Goal: Task Accomplishment & Management: Manage account settings

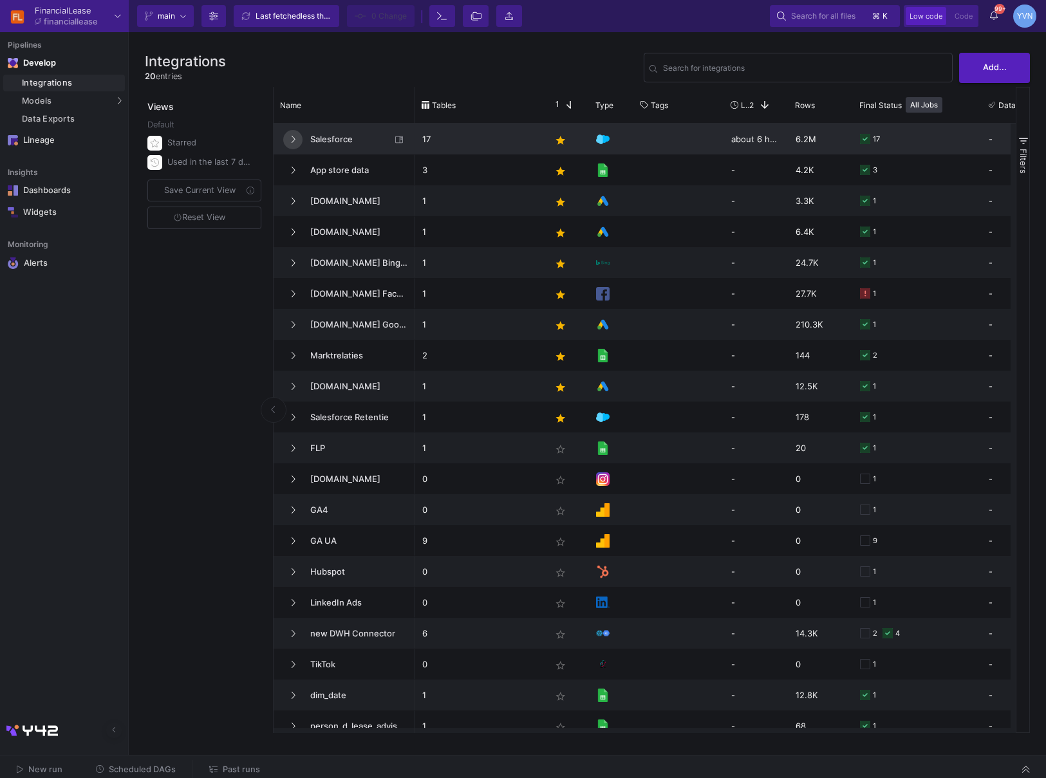
click at [286, 139] on button at bounding box center [292, 139] width 19 height 19
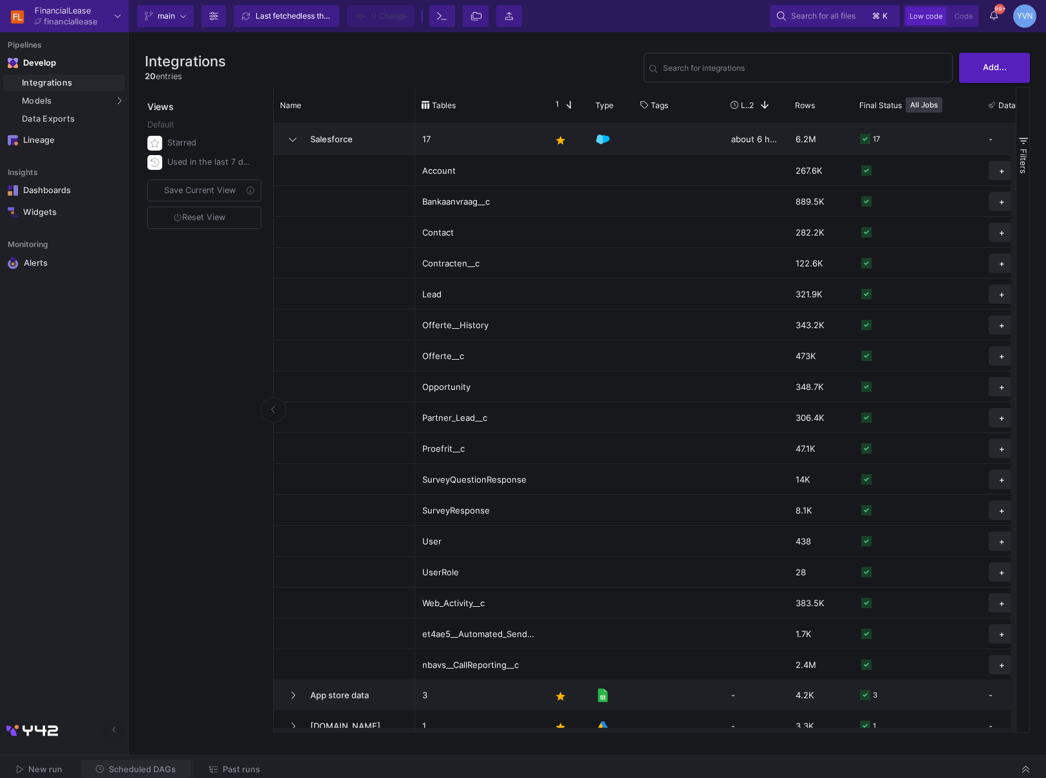
click at [134, 765] on span "Scheduled DAGs" at bounding box center [142, 770] width 67 height 10
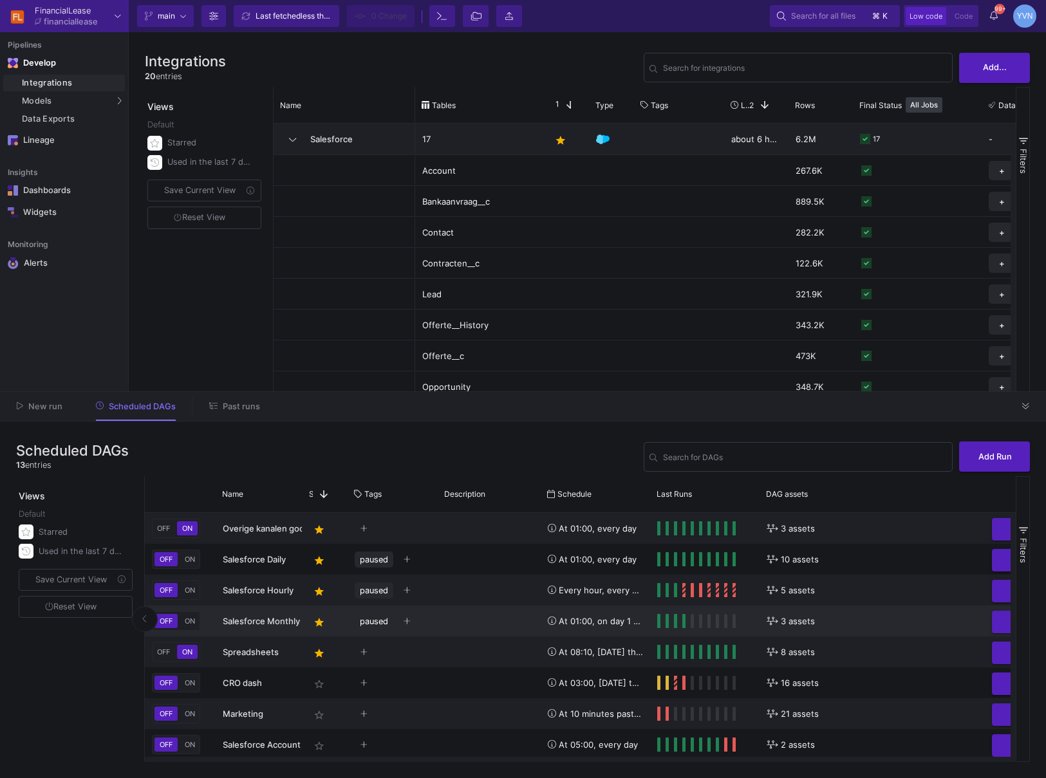
click at [261, 616] on span "Salesforce Monthly" at bounding box center [261, 621] width 77 height 10
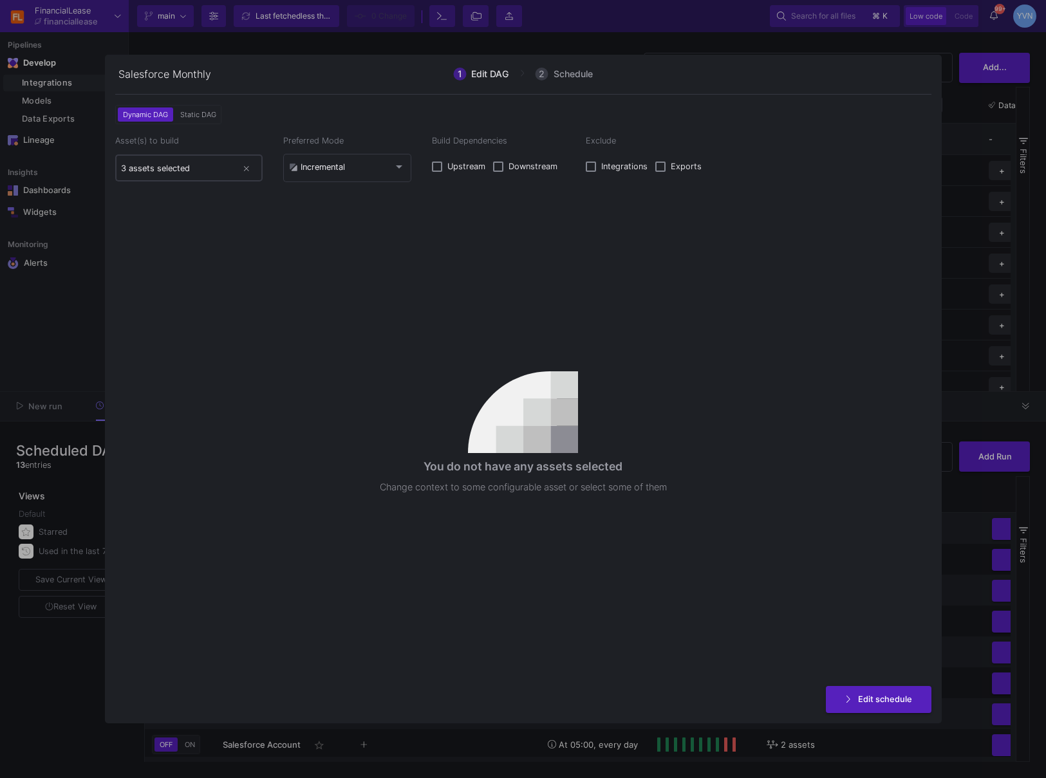
click at [170, 162] on div "3 assets selected" at bounding box center [179, 167] width 116 height 29
click at [176, 170] on input "3 assets selected" at bounding box center [179, 168] width 116 height 10
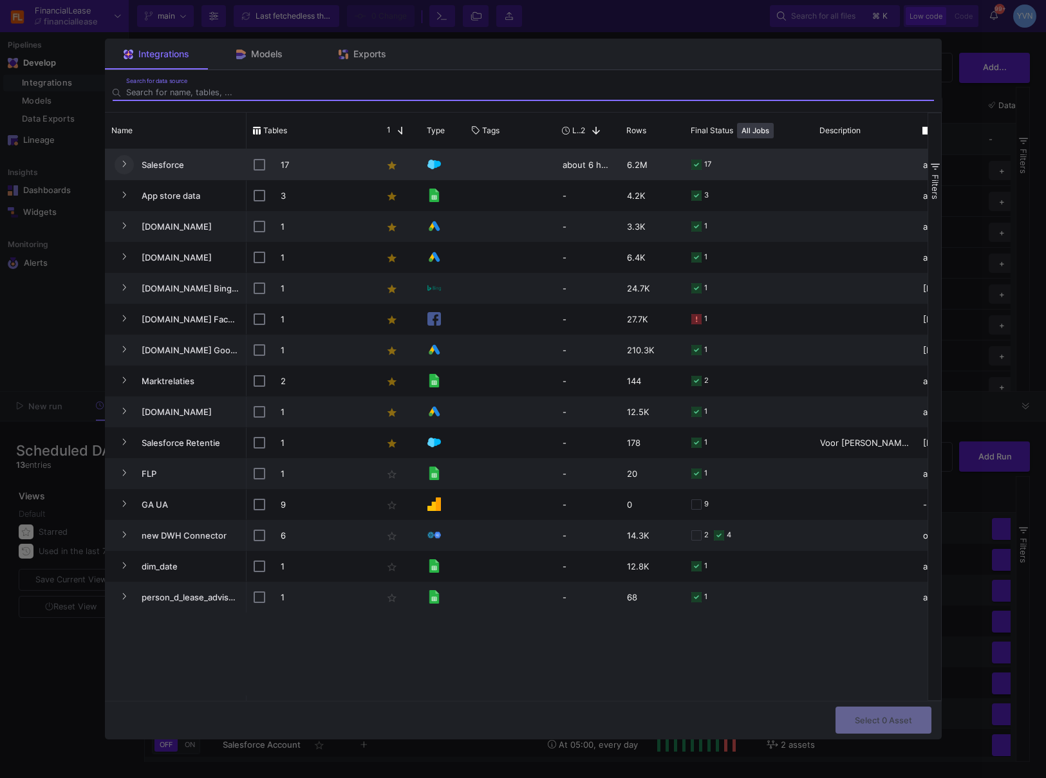
click at [128, 165] on button "Press SPACE to select this row." at bounding box center [124, 164] width 19 height 19
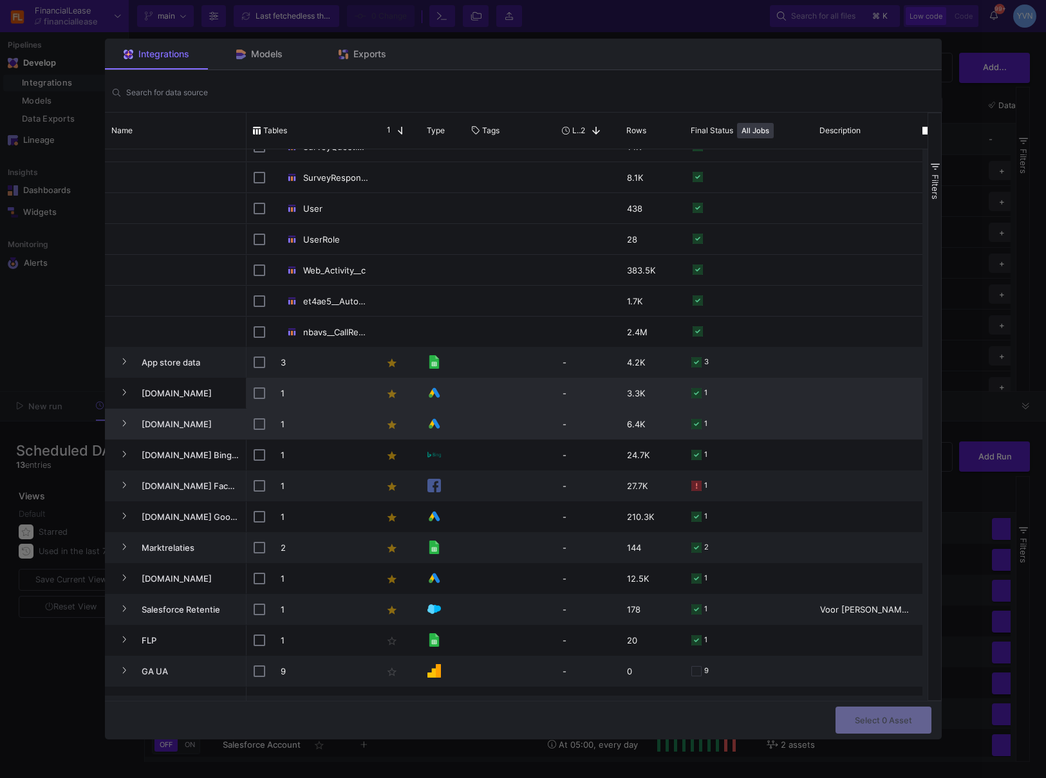
scroll to position [442, 0]
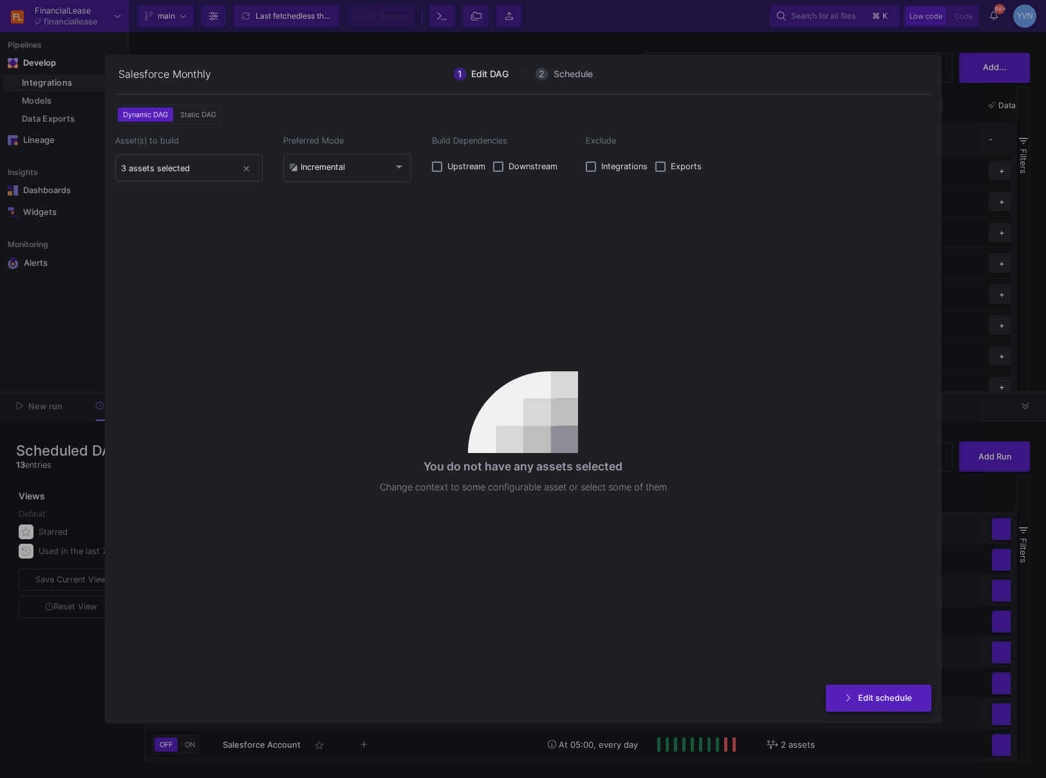
click at [893, 704] on button "Edit schedule" at bounding box center [879, 699] width 106 height 28
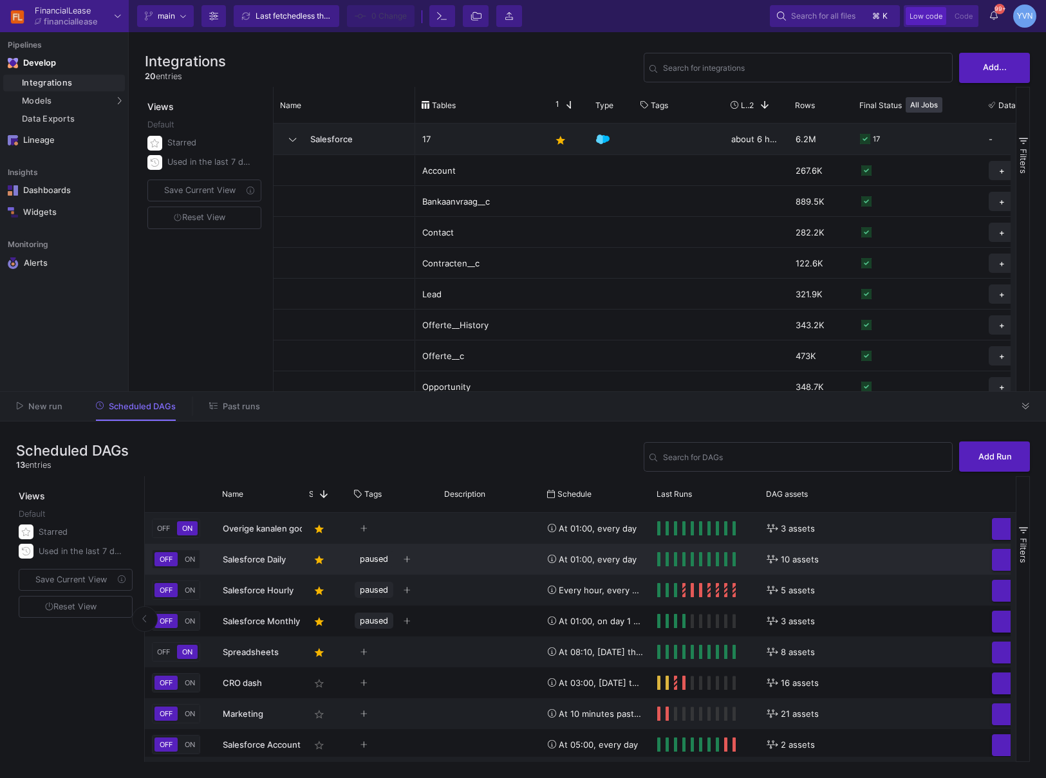
click at [789, 558] on span "10 assets" at bounding box center [800, 560] width 38 height 30
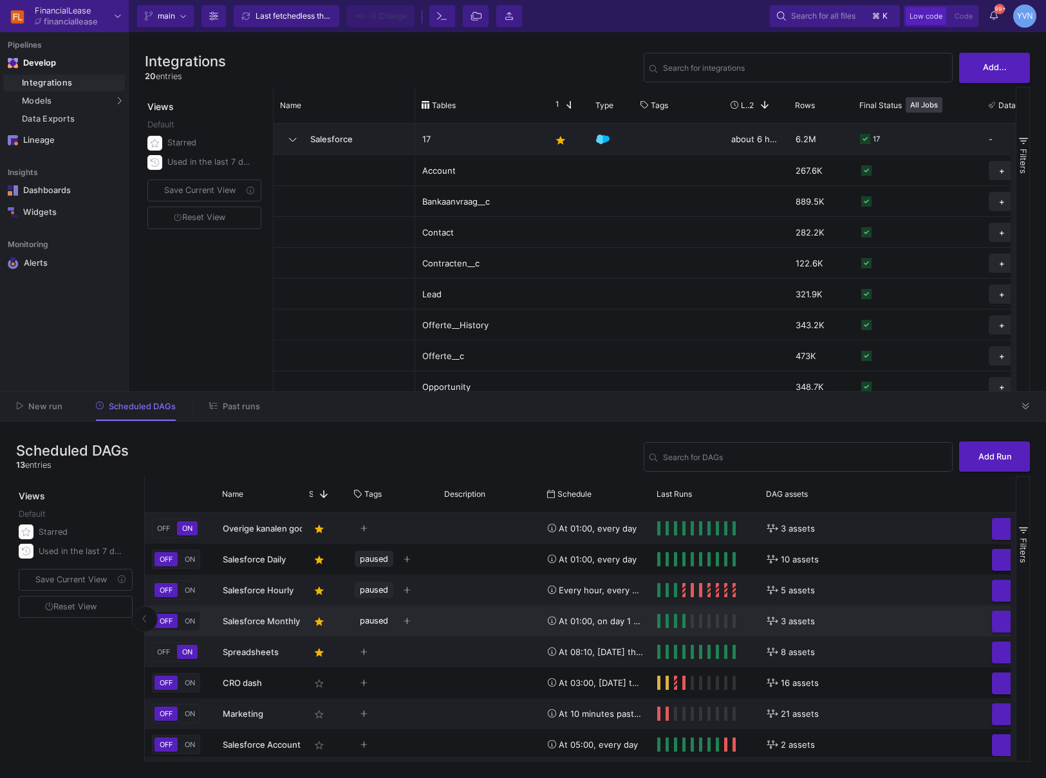
click at [804, 619] on span "3 assets" at bounding box center [798, 621] width 34 height 30
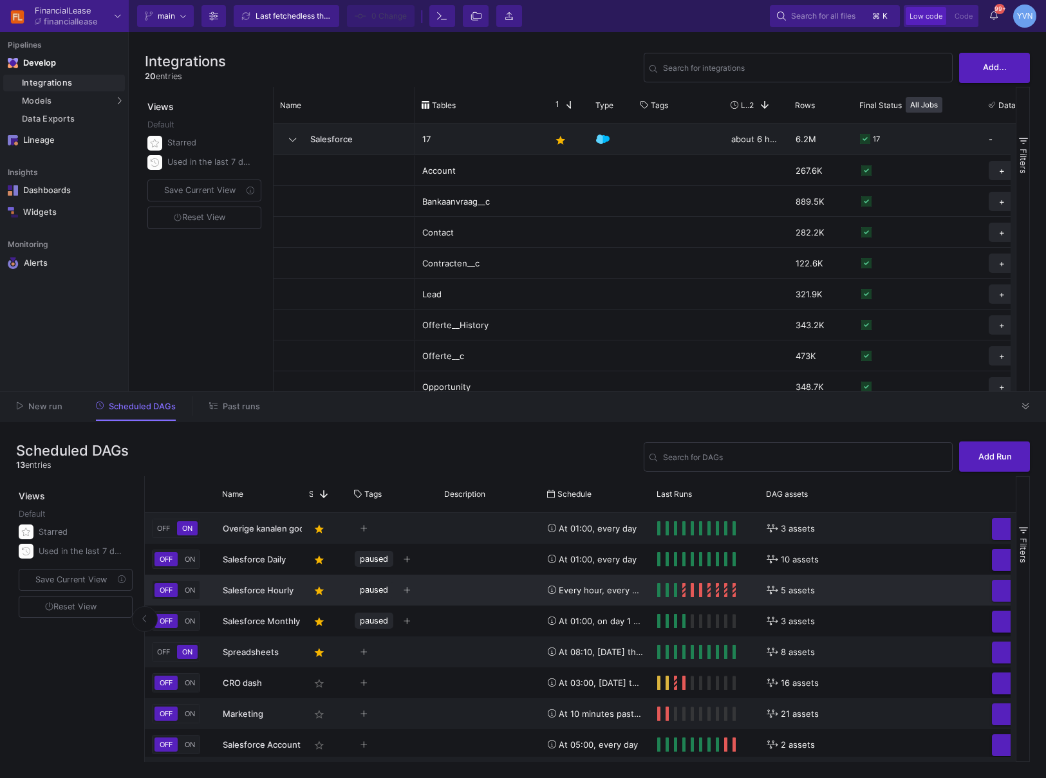
click at [803, 592] on span "5 assets" at bounding box center [798, 590] width 34 height 30
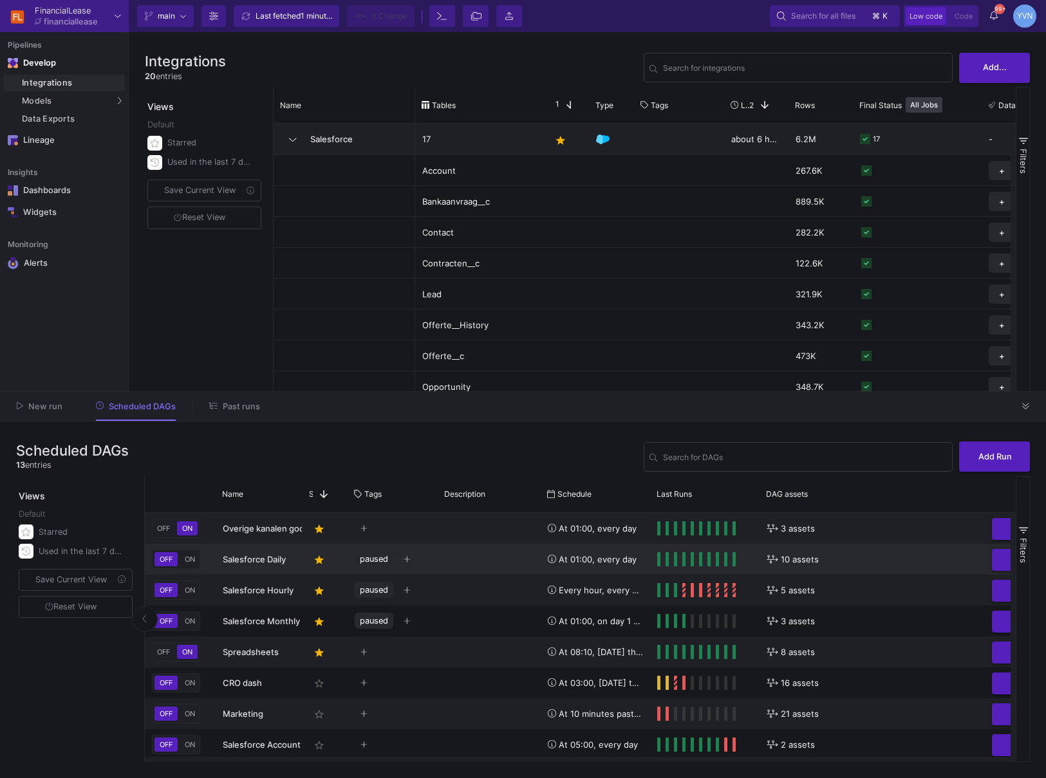
click at [801, 563] on span "10 assets" at bounding box center [800, 560] width 38 height 30
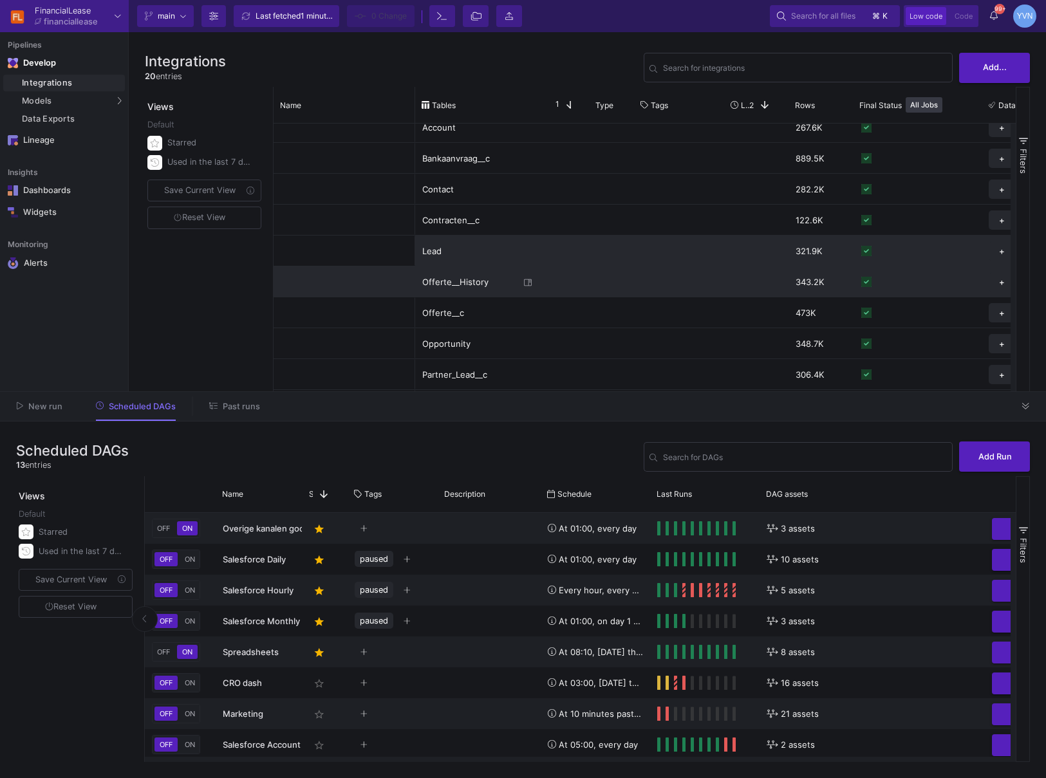
scroll to position [52, 0]
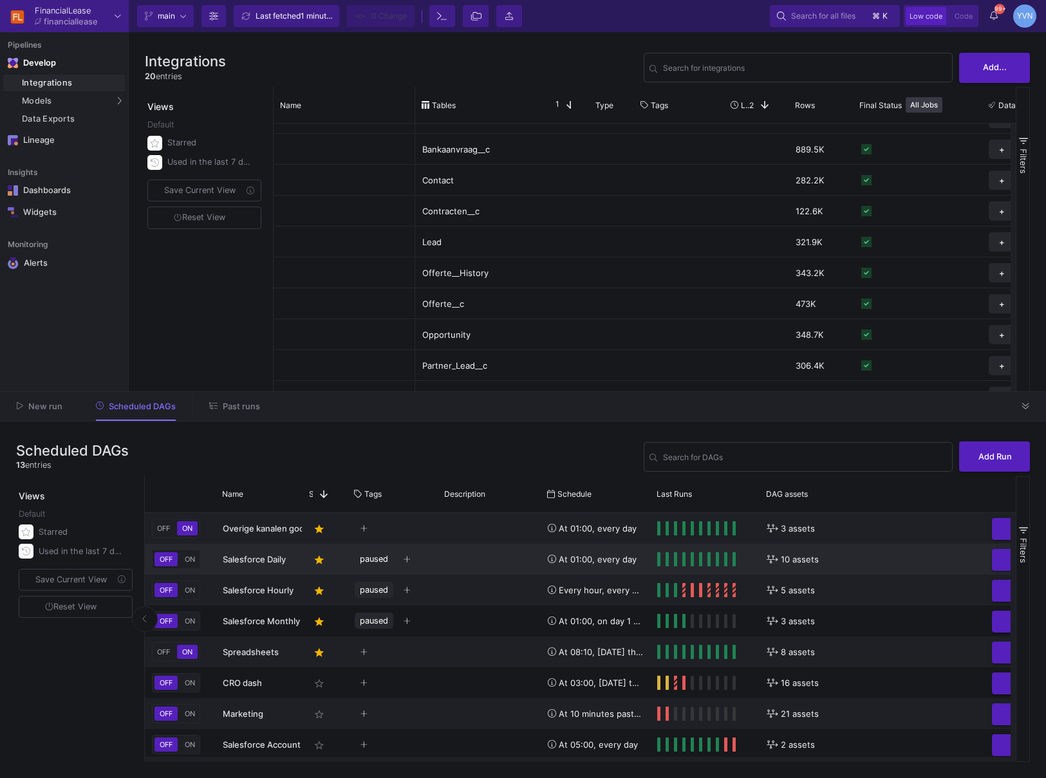
click at [797, 559] on span "10 assets" at bounding box center [800, 560] width 38 height 30
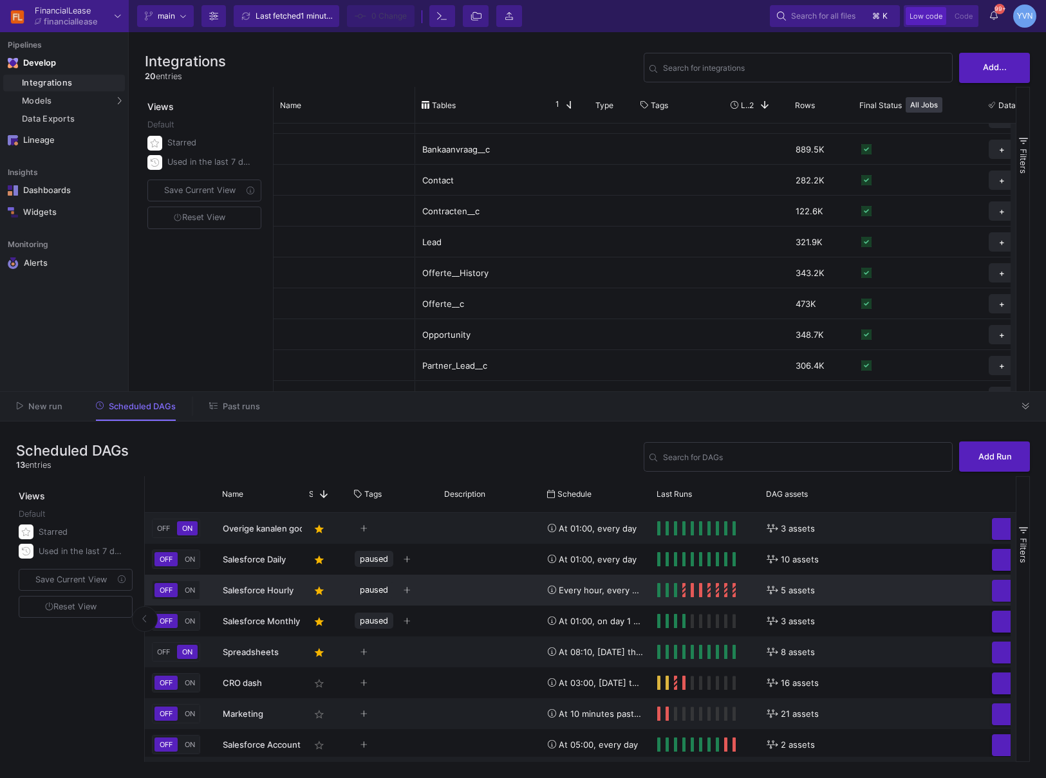
click at [797, 594] on span "5 assets" at bounding box center [798, 590] width 34 height 30
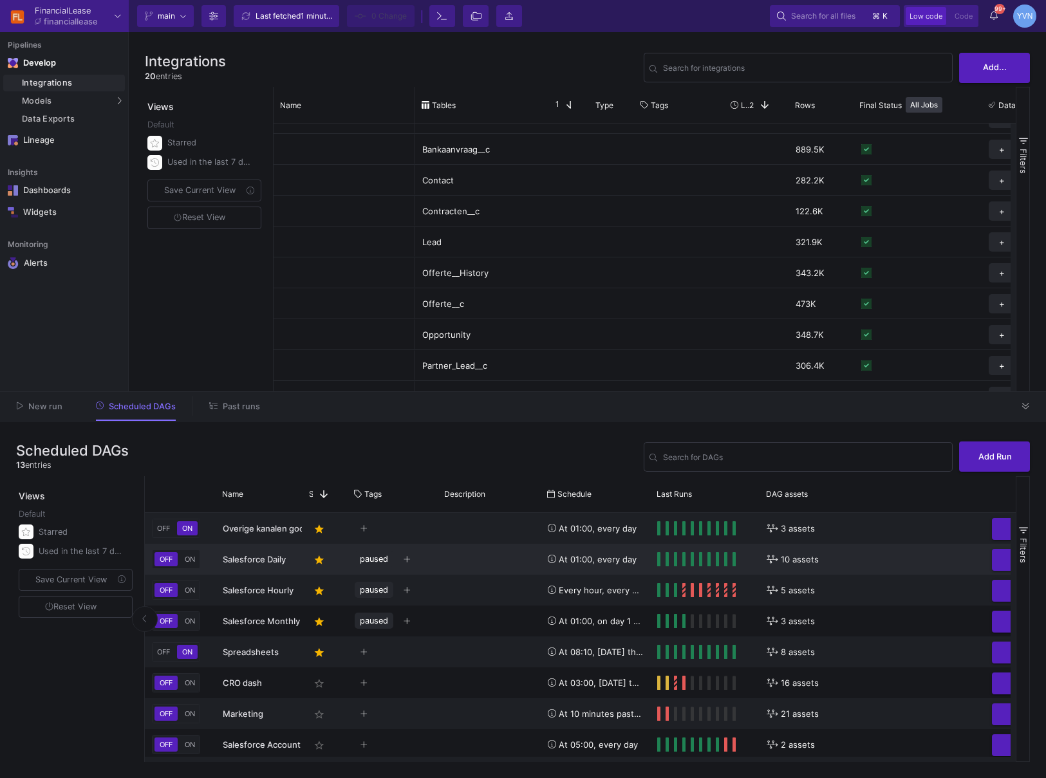
click at [796, 555] on span "10 assets" at bounding box center [800, 560] width 38 height 30
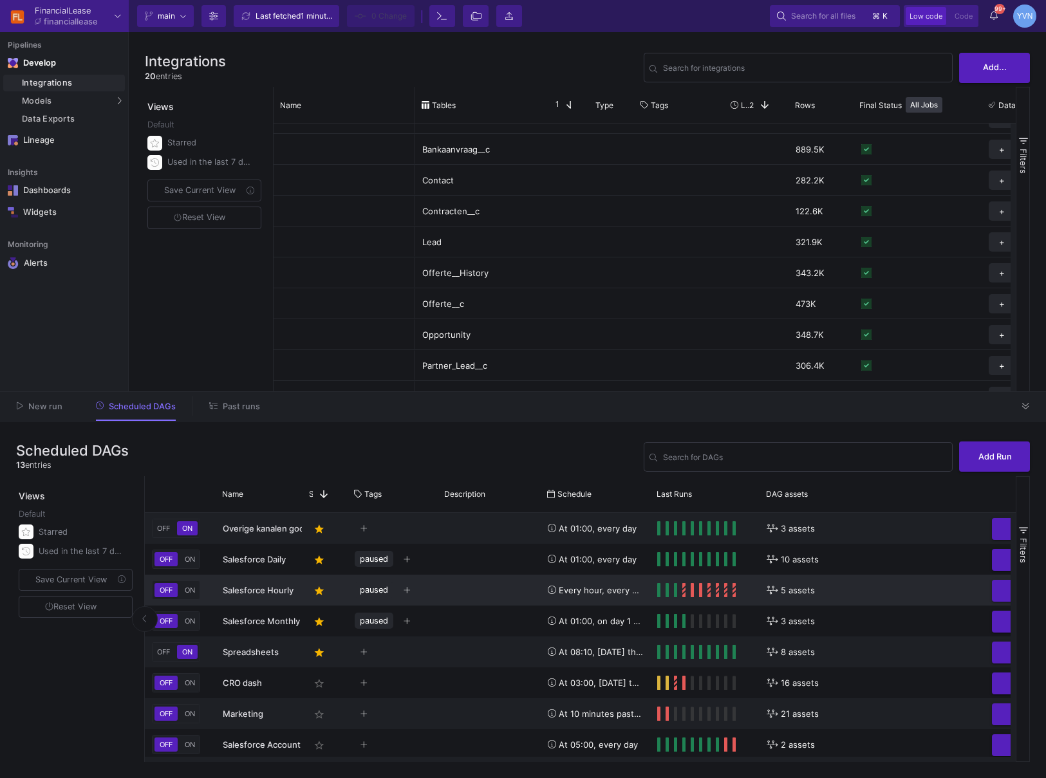
click at [799, 597] on span "5 assets" at bounding box center [798, 590] width 34 height 30
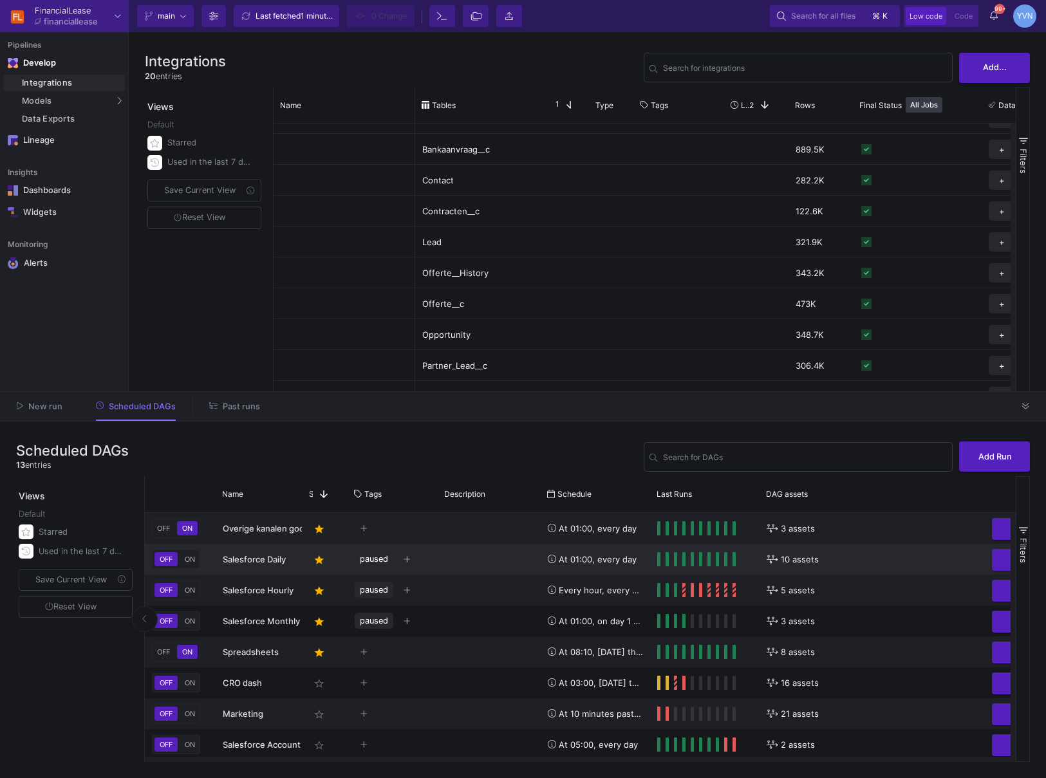
click at [796, 566] on span "10 assets" at bounding box center [800, 560] width 38 height 30
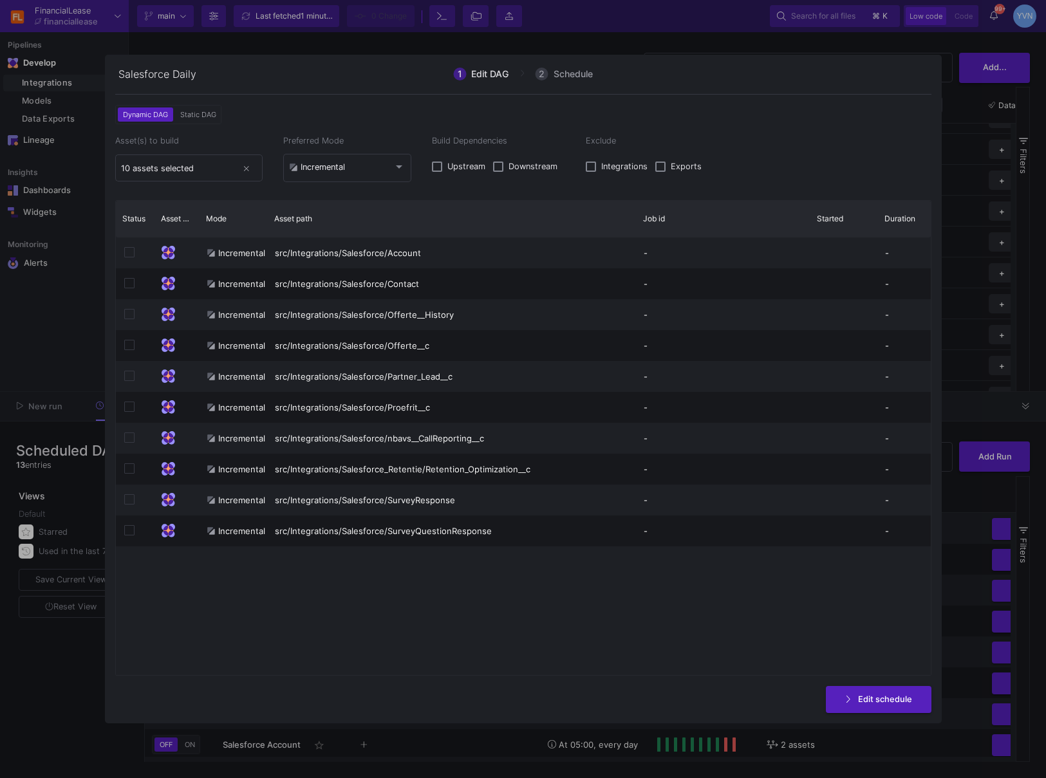
drag, startPoint x: 426, startPoint y: 219, endPoint x: 634, endPoint y: 223, distance: 207.9
click at [634, 223] on div at bounding box center [636, 219] width 5 height 36
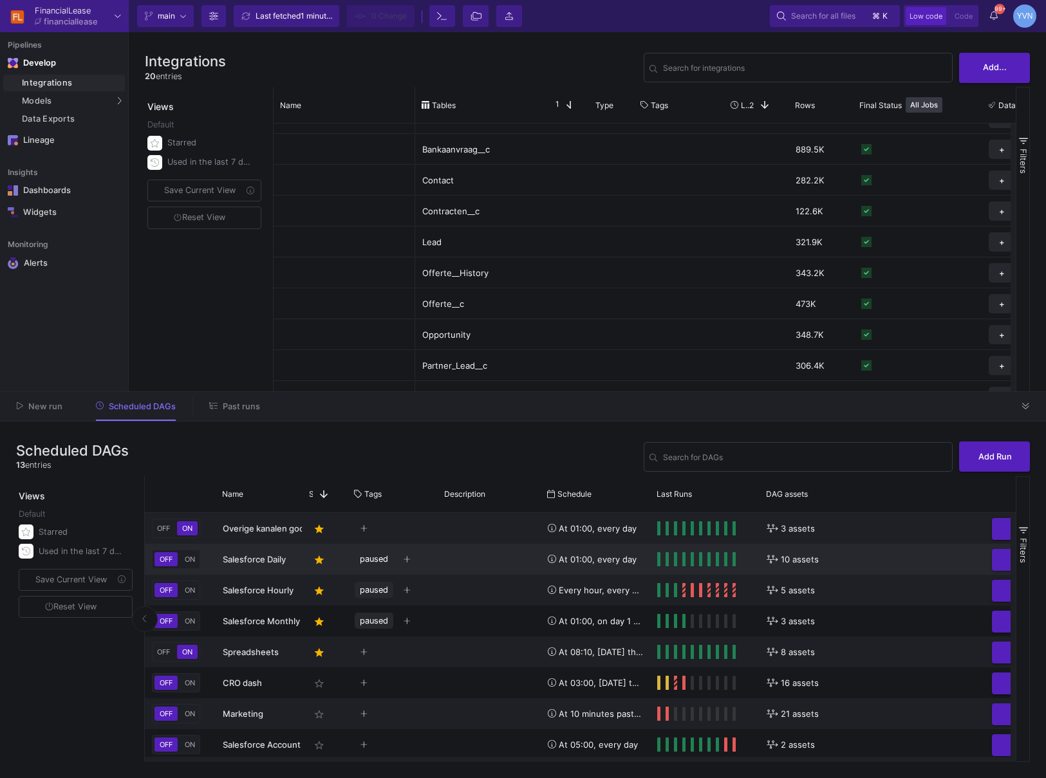
click at [800, 564] on span "10 assets" at bounding box center [800, 560] width 38 height 30
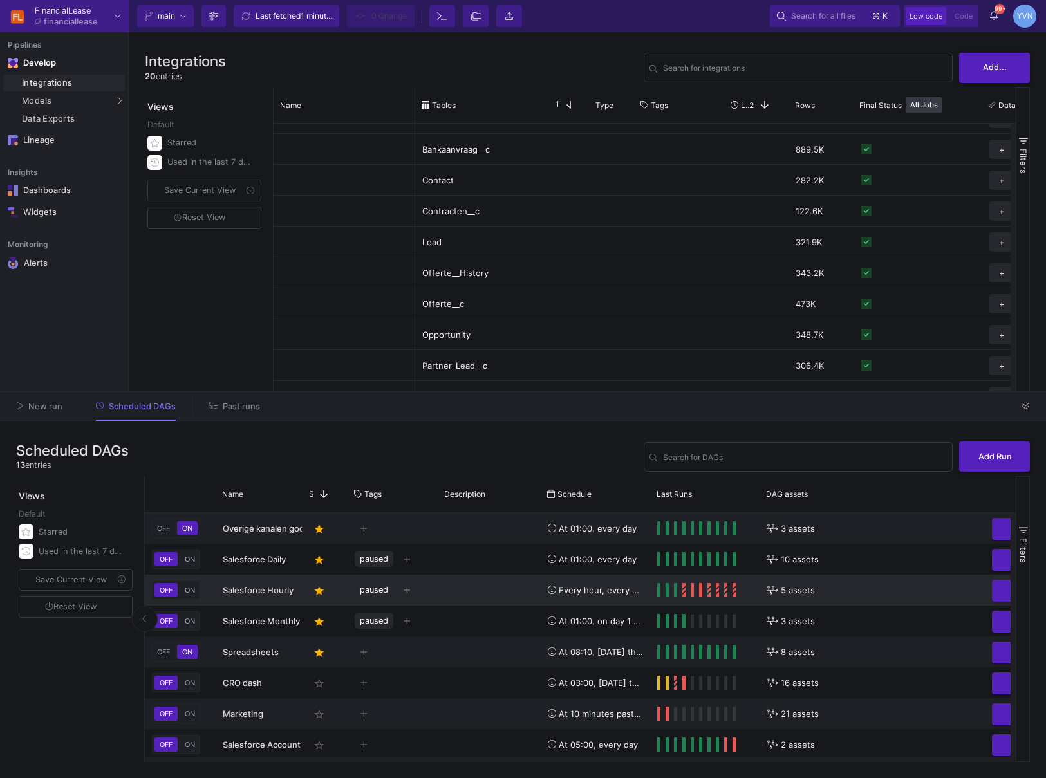
click at [799, 586] on span "5 assets" at bounding box center [798, 590] width 34 height 30
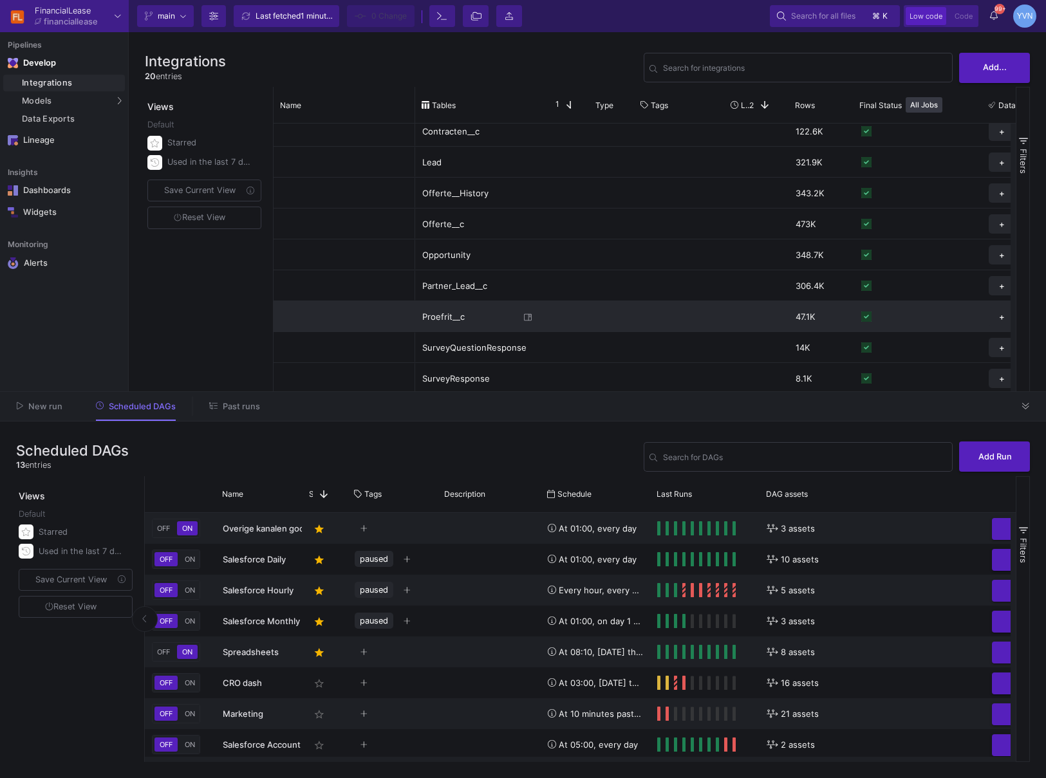
scroll to position [144, 0]
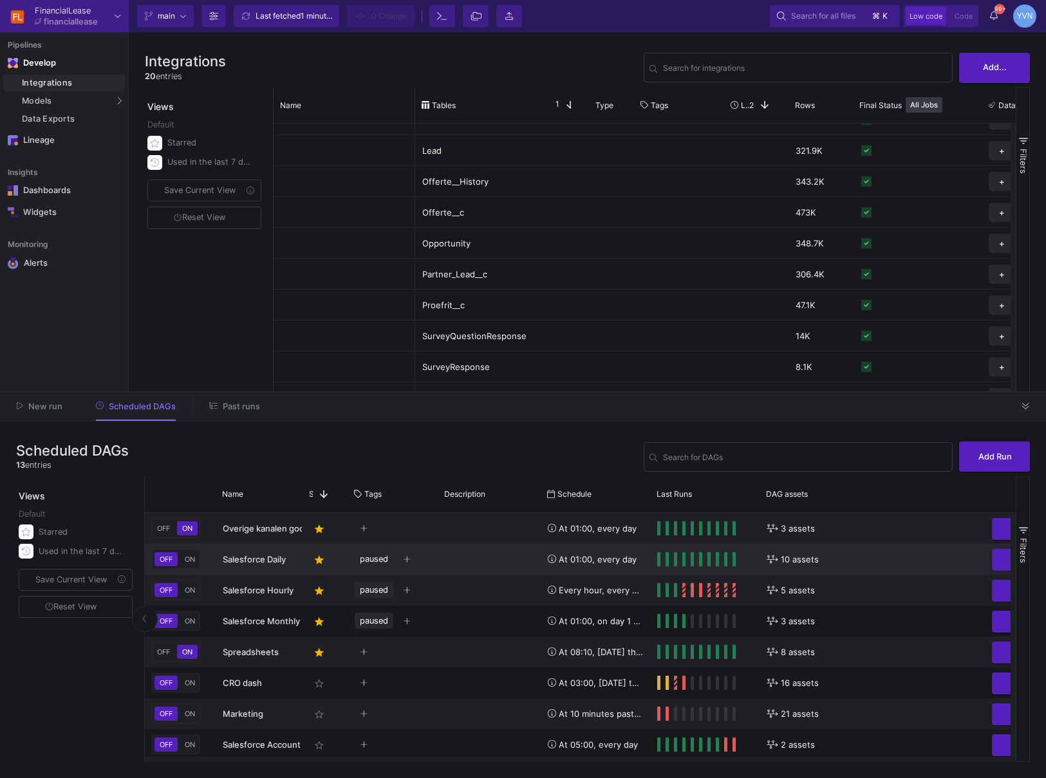
click at [802, 560] on span "10 assets" at bounding box center [800, 560] width 38 height 30
click at [791, 563] on span "10 assets" at bounding box center [800, 560] width 38 height 30
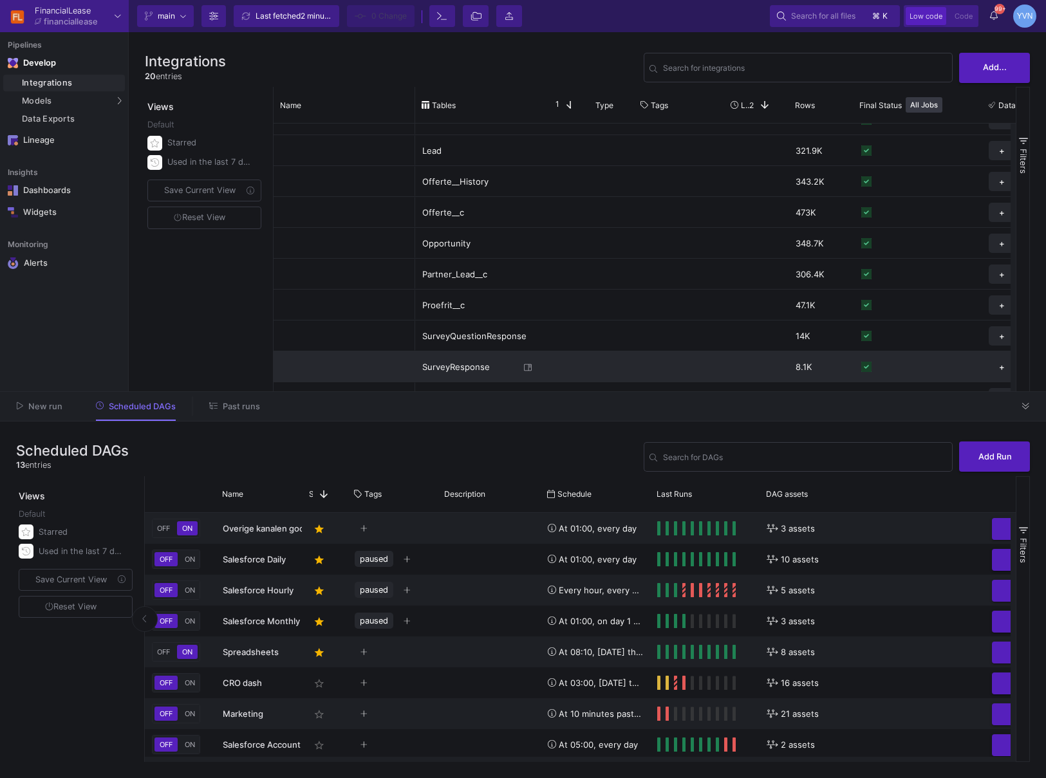
scroll to position [214, 0]
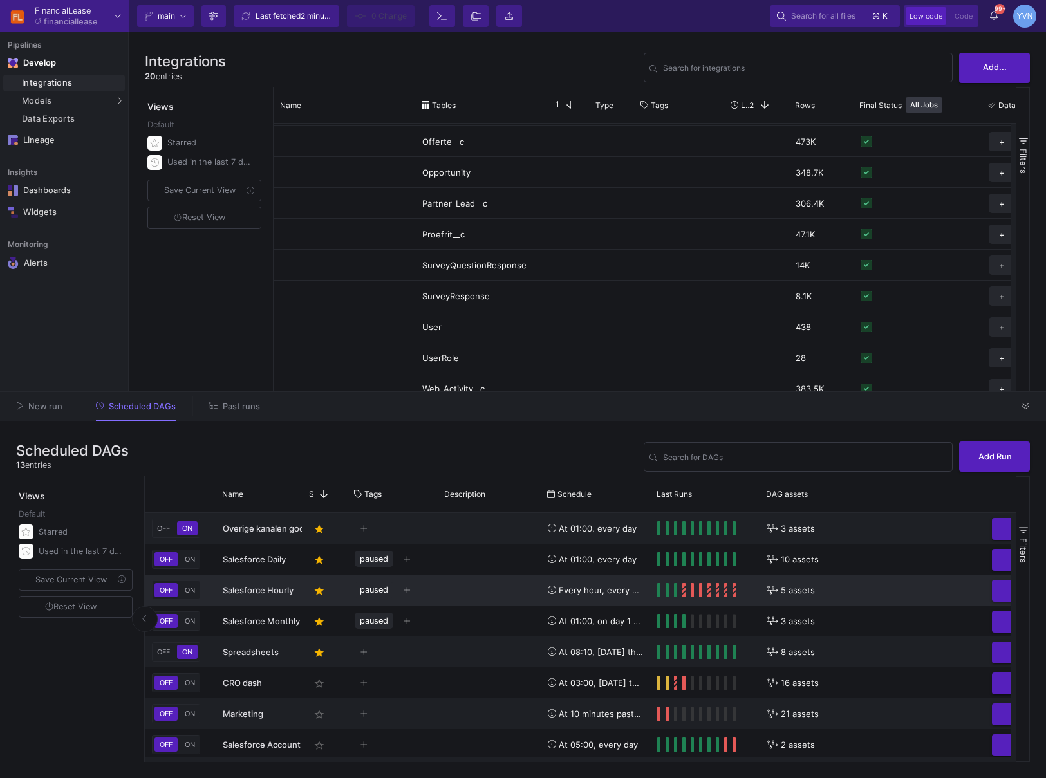
click at [800, 592] on span "5 assets" at bounding box center [798, 590] width 34 height 30
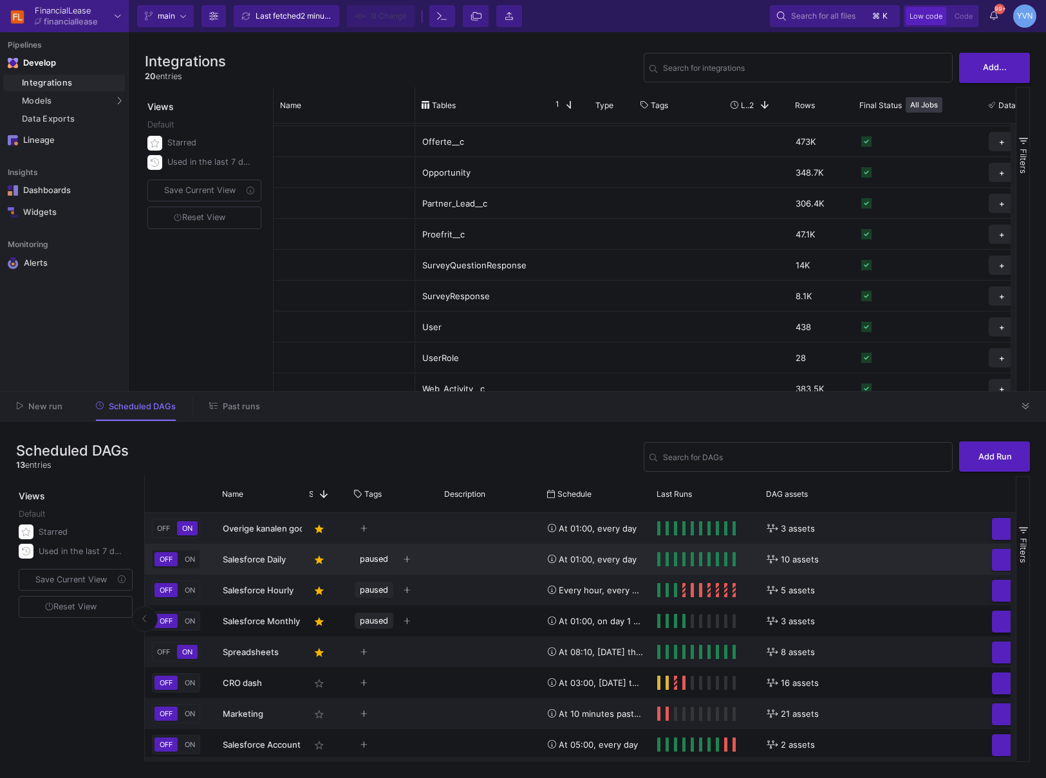
click at [792, 560] on span "10 assets" at bounding box center [800, 560] width 38 height 30
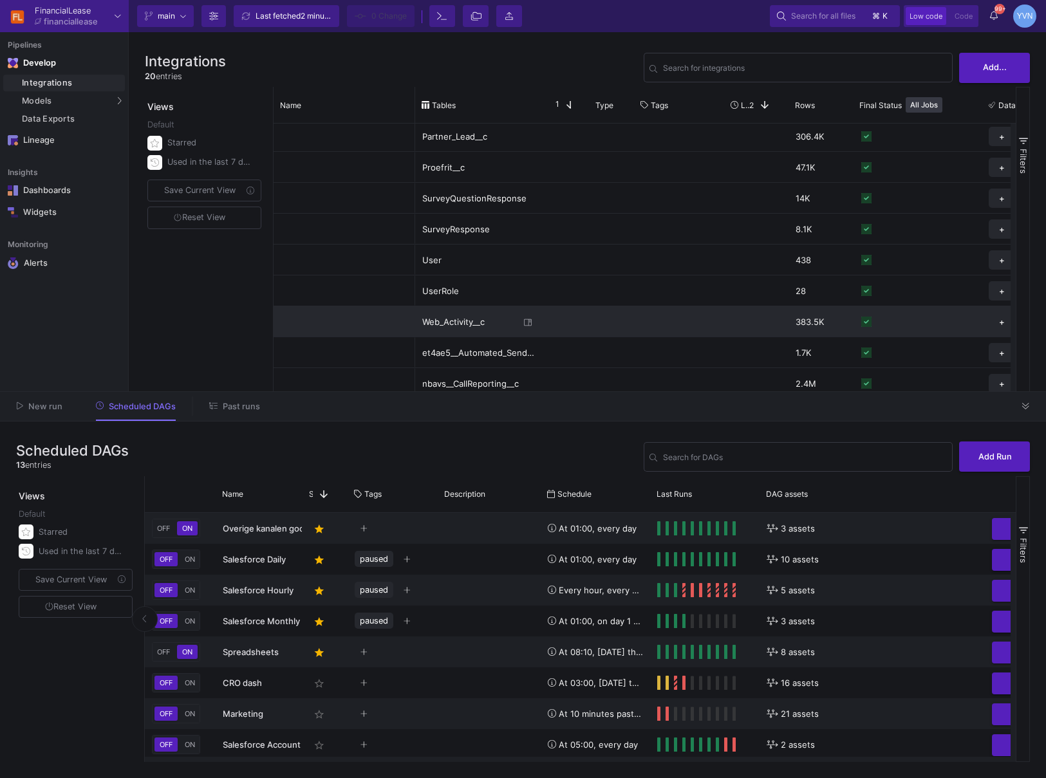
scroll to position [281, 0]
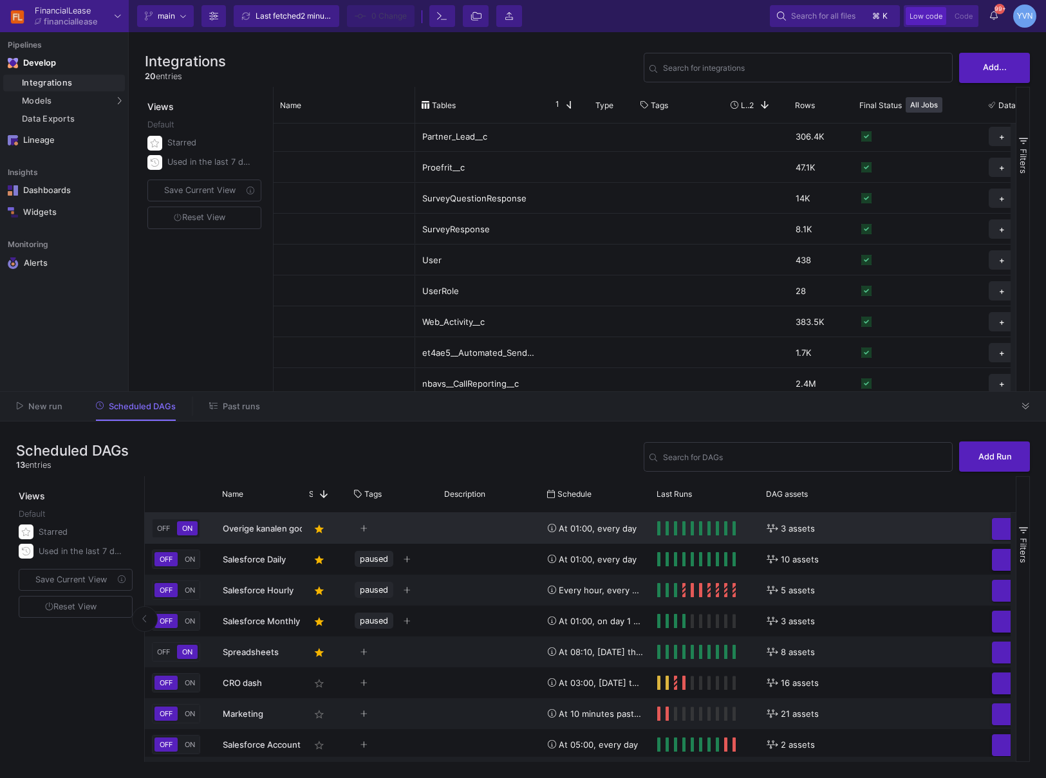
click at [799, 526] on span "3 assets" at bounding box center [798, 529] width 34 height 30
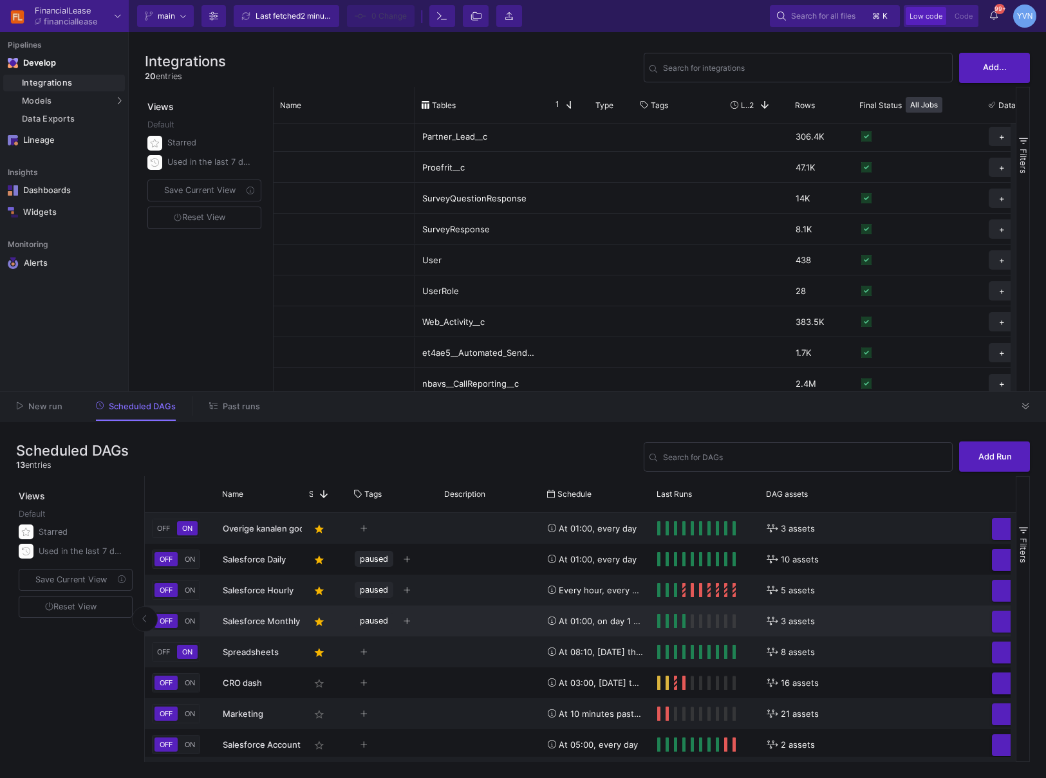
click at [783, 622] on span "3 assets" at bounding box center [798, 621] width 34 height 30
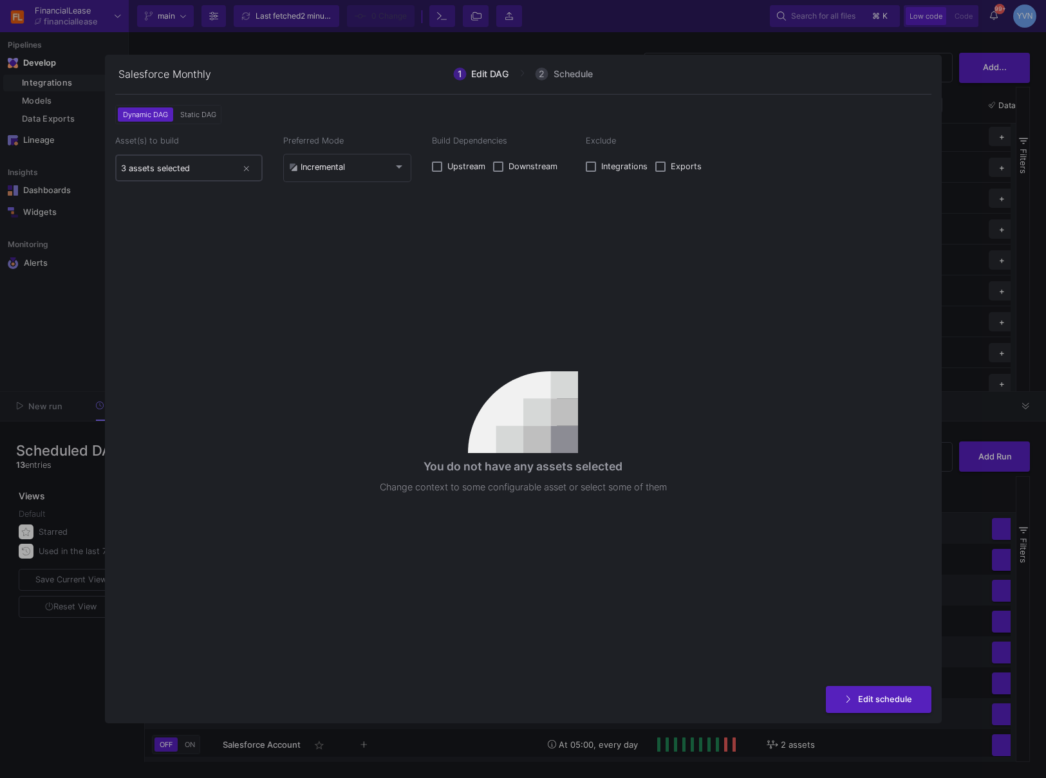
click at [154, 164] on input "3 assets selected" at bounding box center [179, 168] width 116 height 10
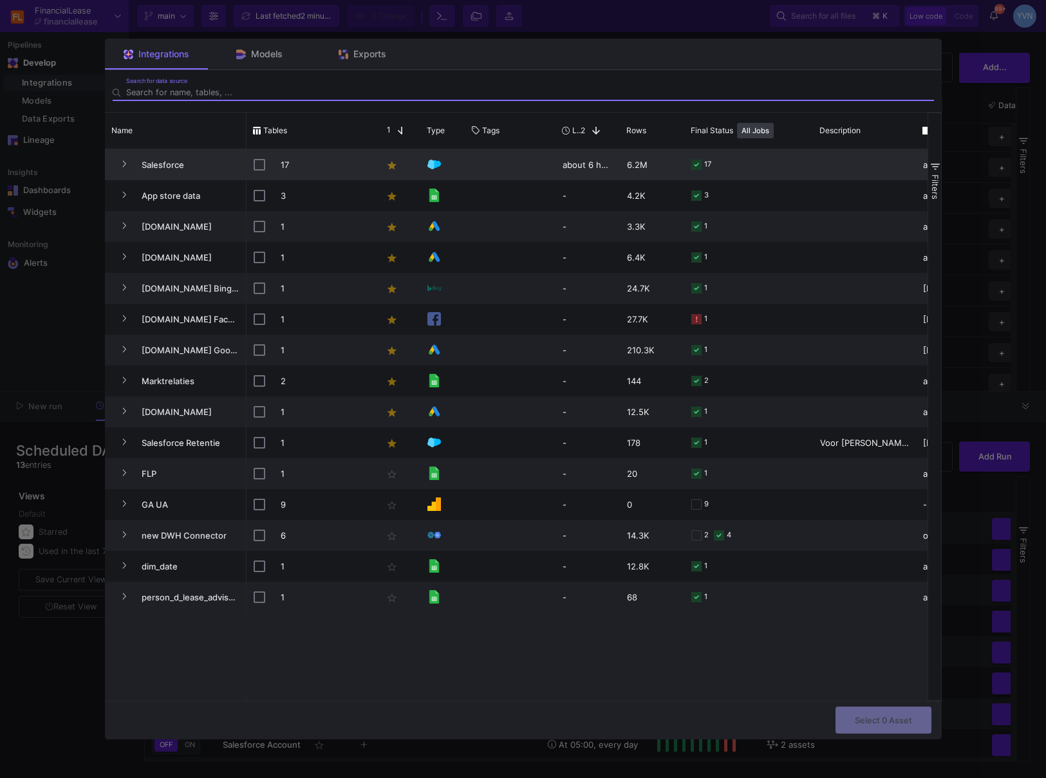
drag, startPoint x: 128, startPoint y: 162, endPoint x: 135, endPoint y: 163, distance: 6.6
click at [128, 162] on button "Press SPACE to select this row." at bounding box center [124, 164] width 19 height 19
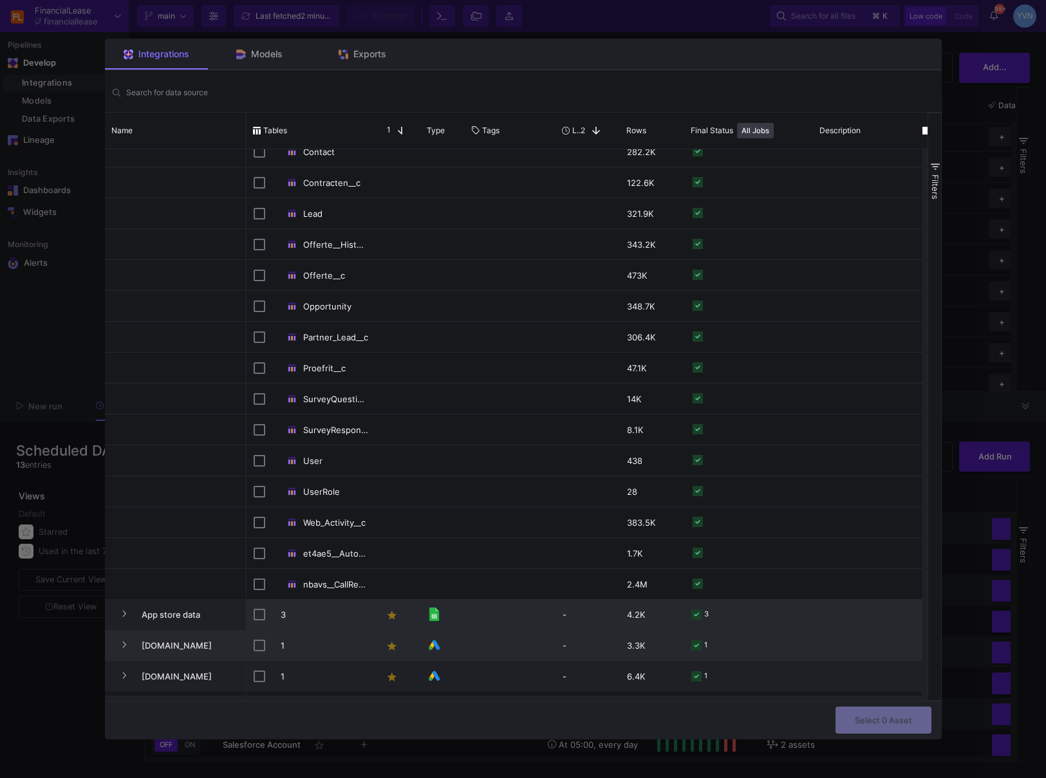
scroll to position [107, 0]
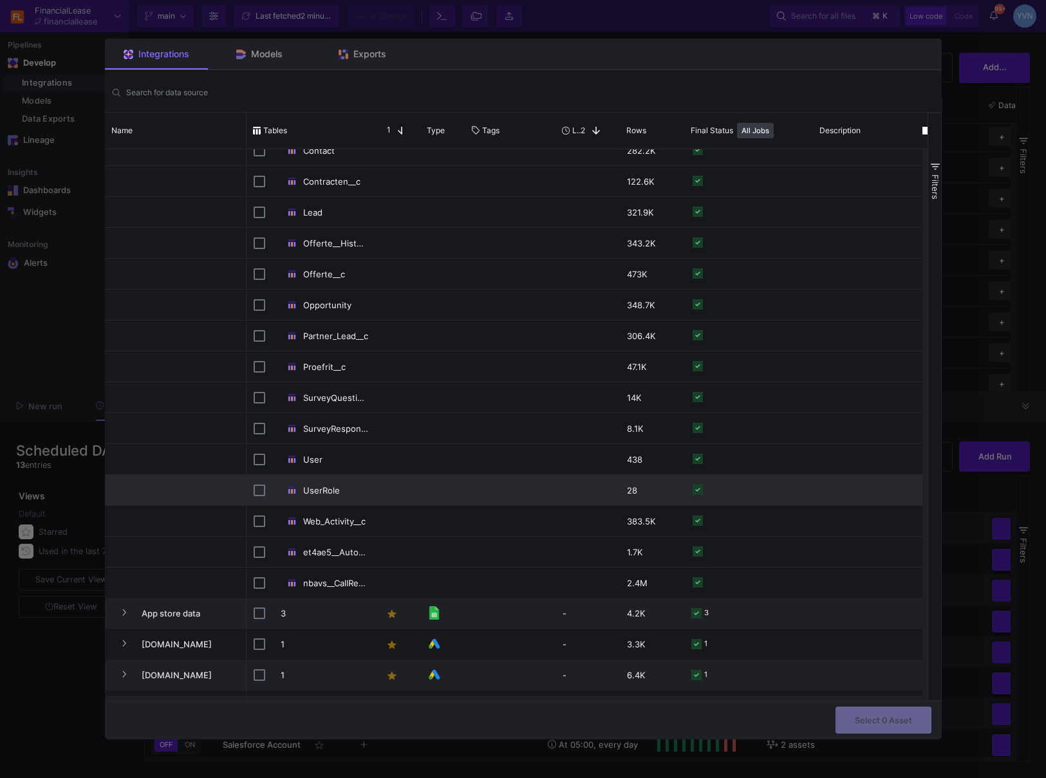
click at [265, 488] on div "UserRole" at bounding box center [311, 491] width 115 height 30
checkbox input "false"
checkbox input "true"
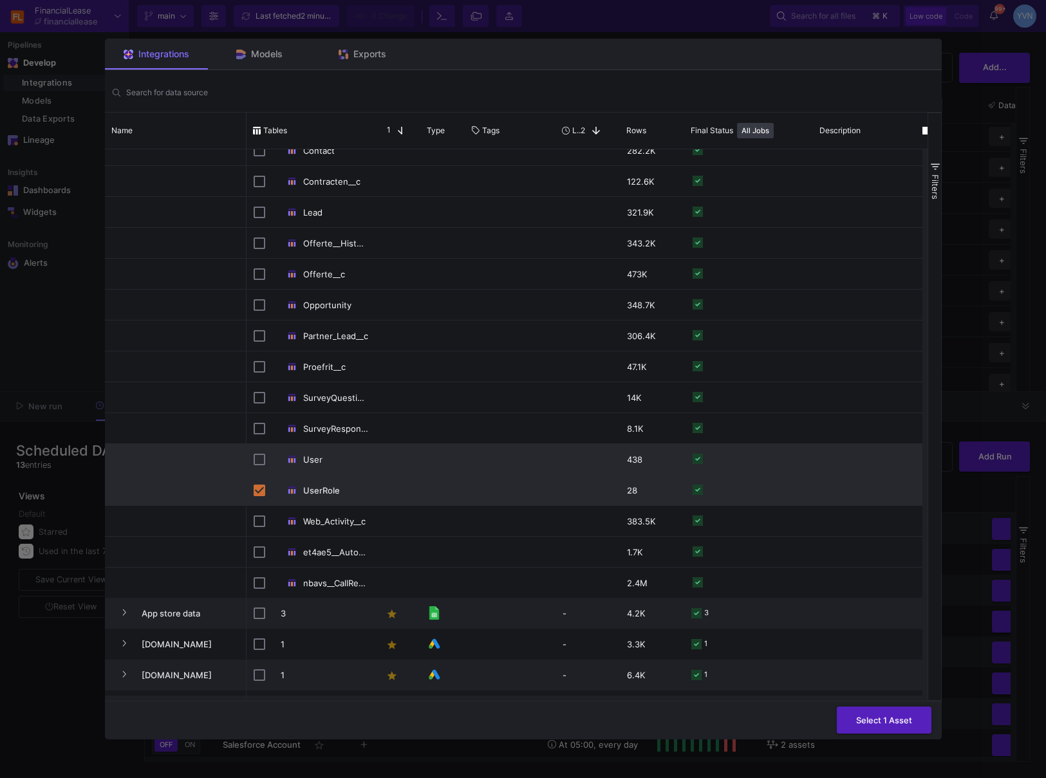
click at [256, 456] on input "Press Space to toggle row selection (unchecked)" at bounding box center [260, 460] width 12 height 12
checkbox input "true"
click at [901, 720] on span "Select 2 Assets" at bounding box center [881, 719] width 62 height 10
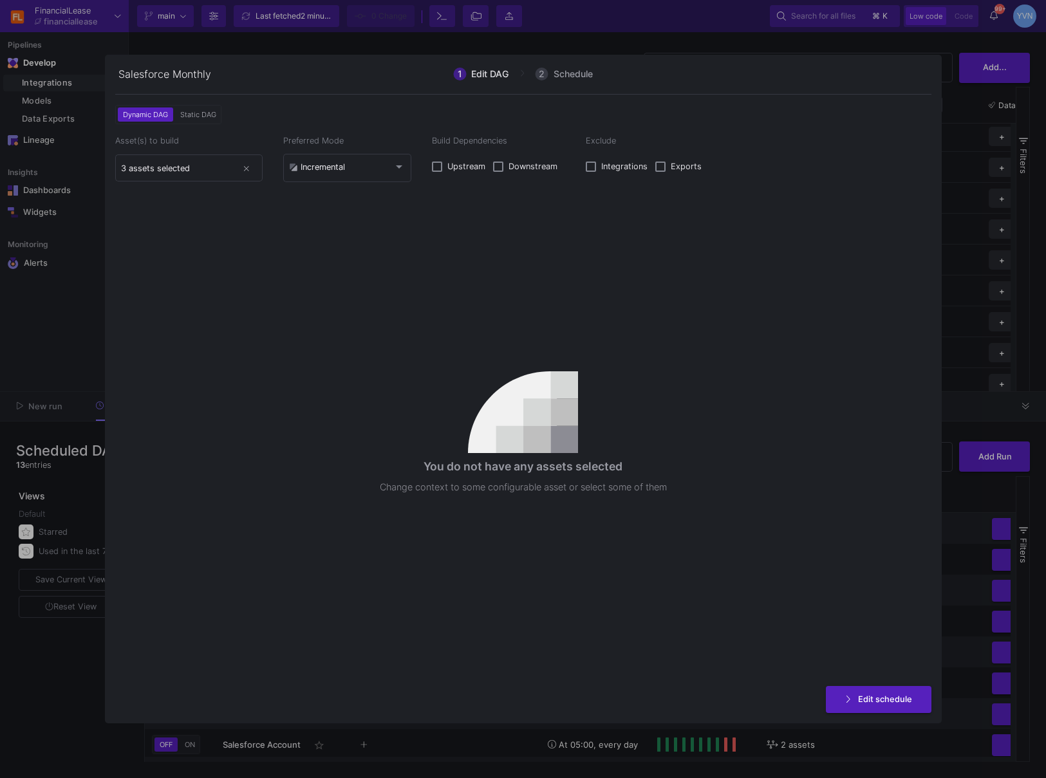
type input "2 assets selected"
click at [870, 698] on span "Edit schedule" at bounding box center [885, 698] width 54 height 10
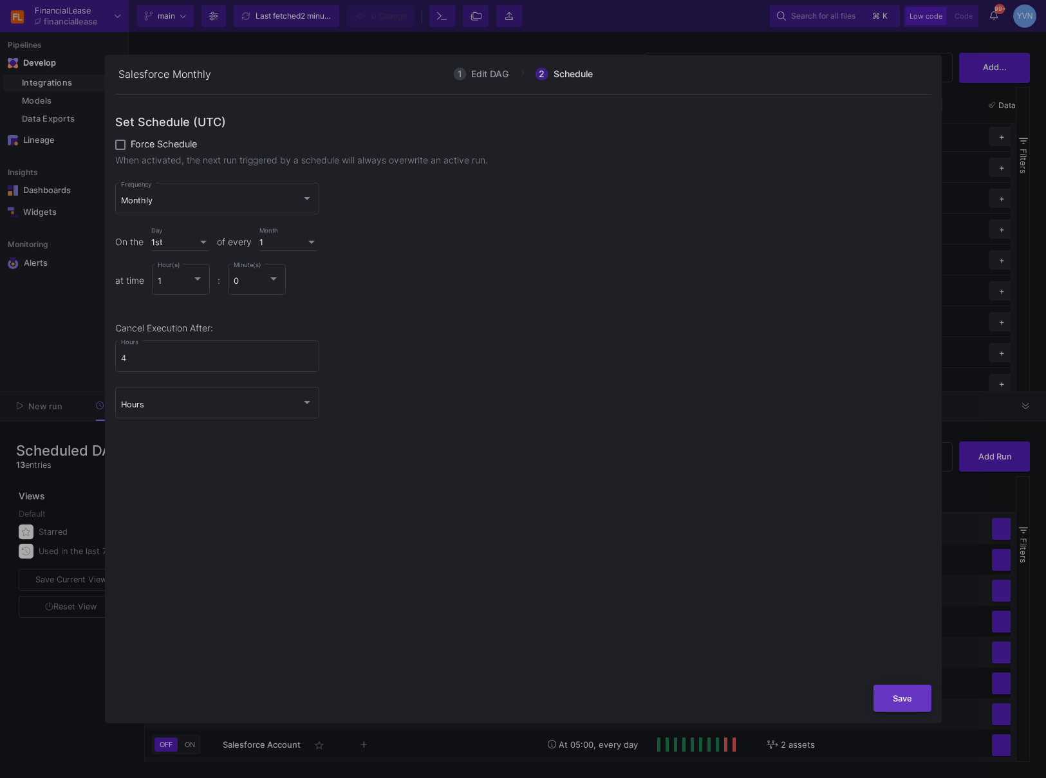
click at [913, 696] on button "Save" at bounding box center [902, 699] width 58 height 28
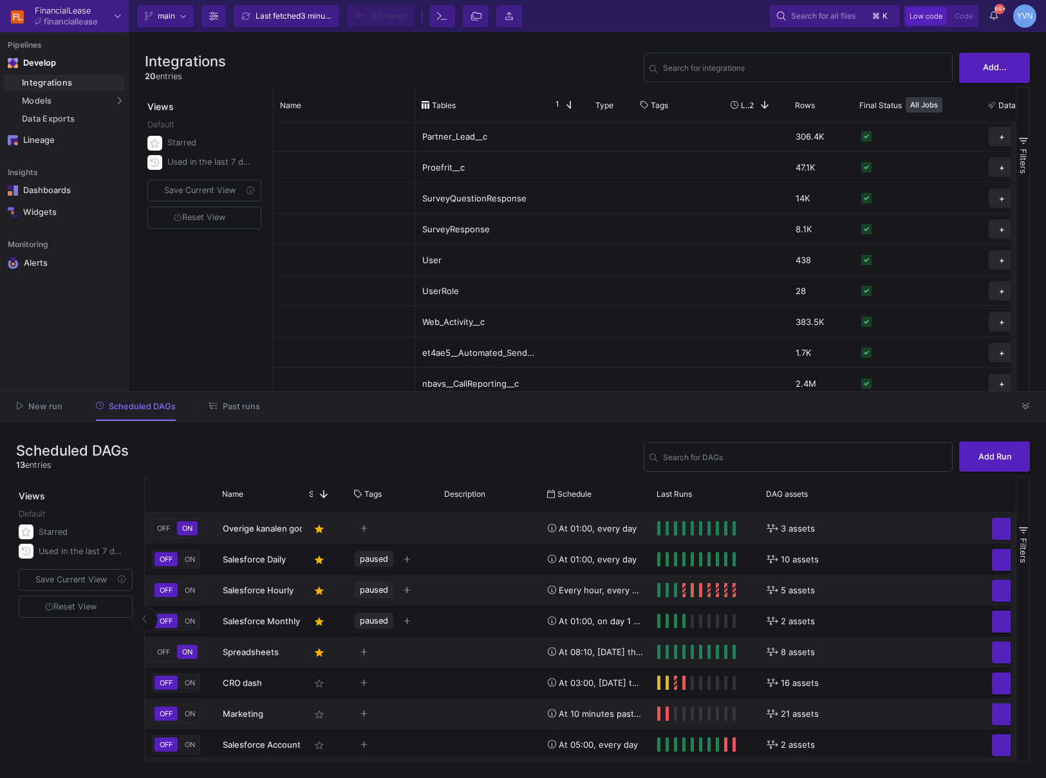
click at [165, 16] on span "main" at bounding box center [166, 15] width 17 height 19
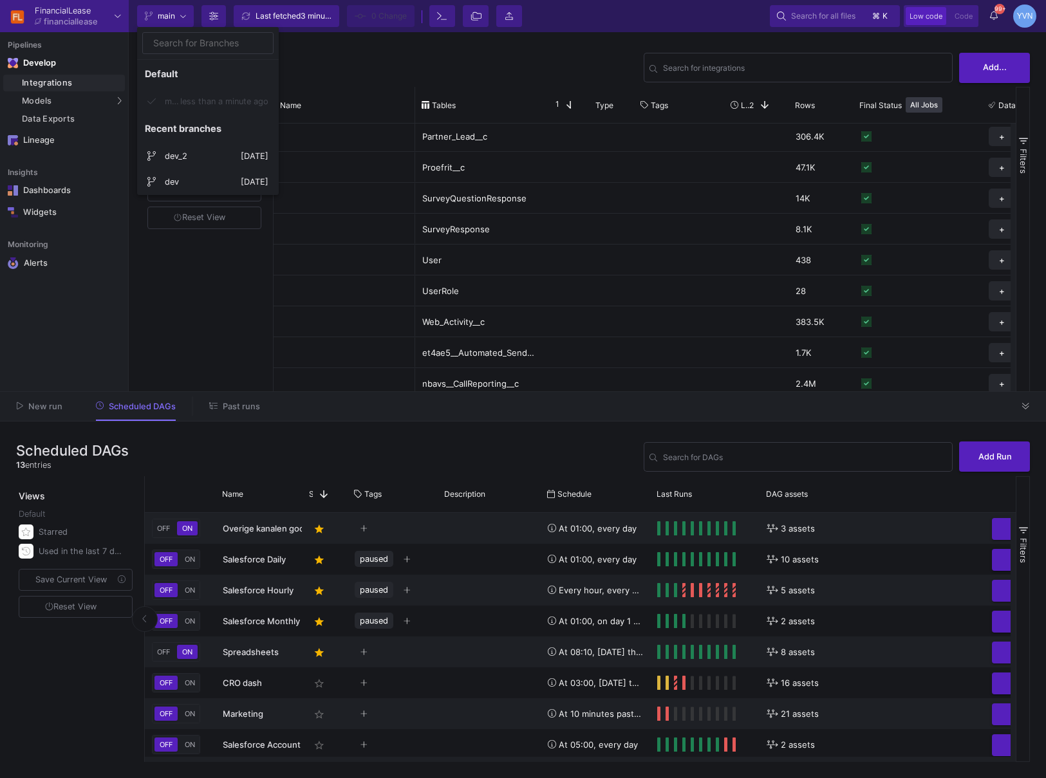
click at [167, 15] on div at bounding box center [523, 389] width 1046 height 778
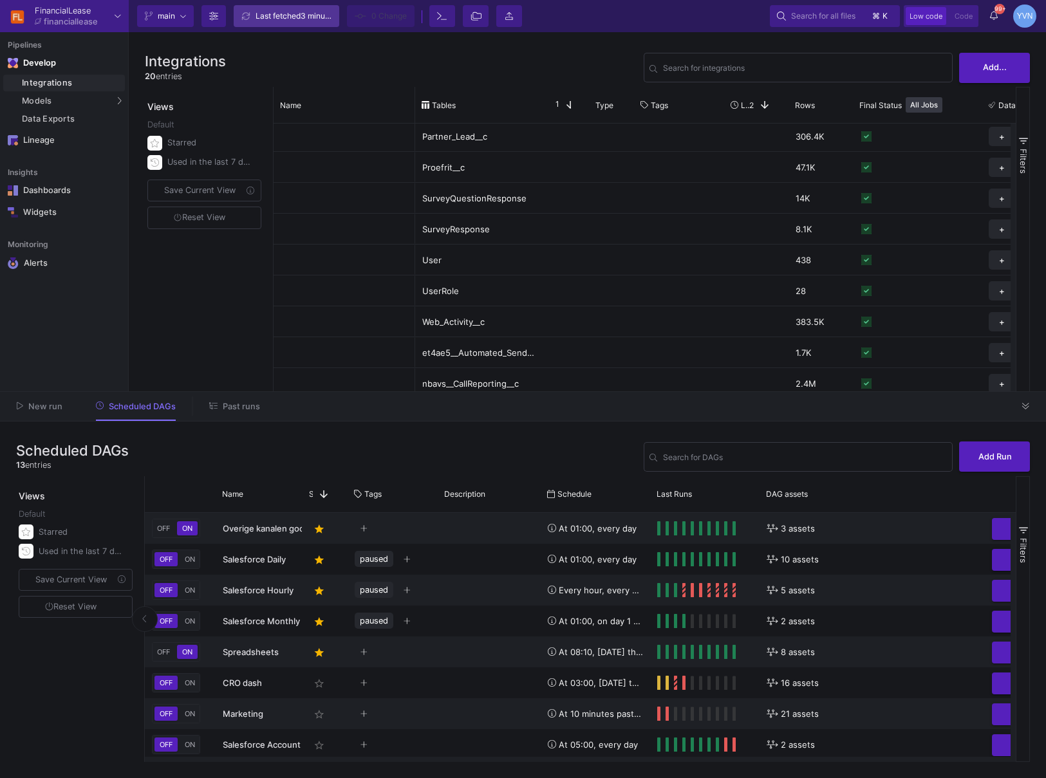
click at [293, 13] on div "Last fetched 3 minutes ago" at bounding box center [294, 15] width 77 height 19
click at [787, 593] on span "5 assets" at bounding box center [798, 590] width 34 height 30
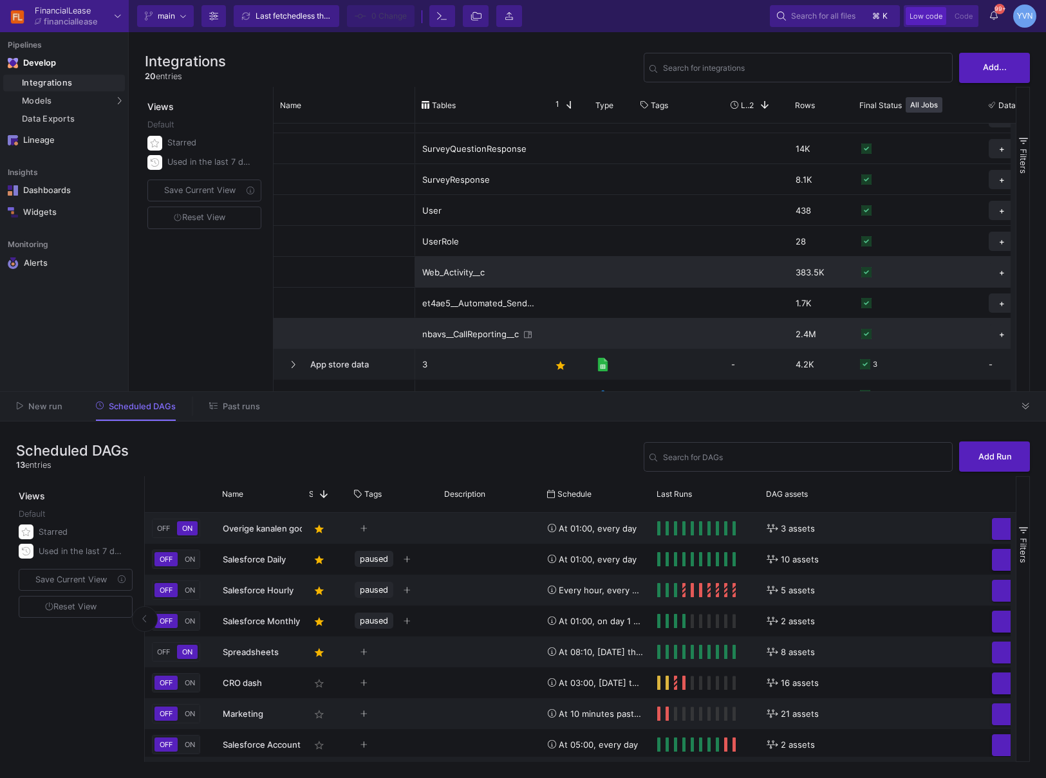
scroll to position [331, 0]
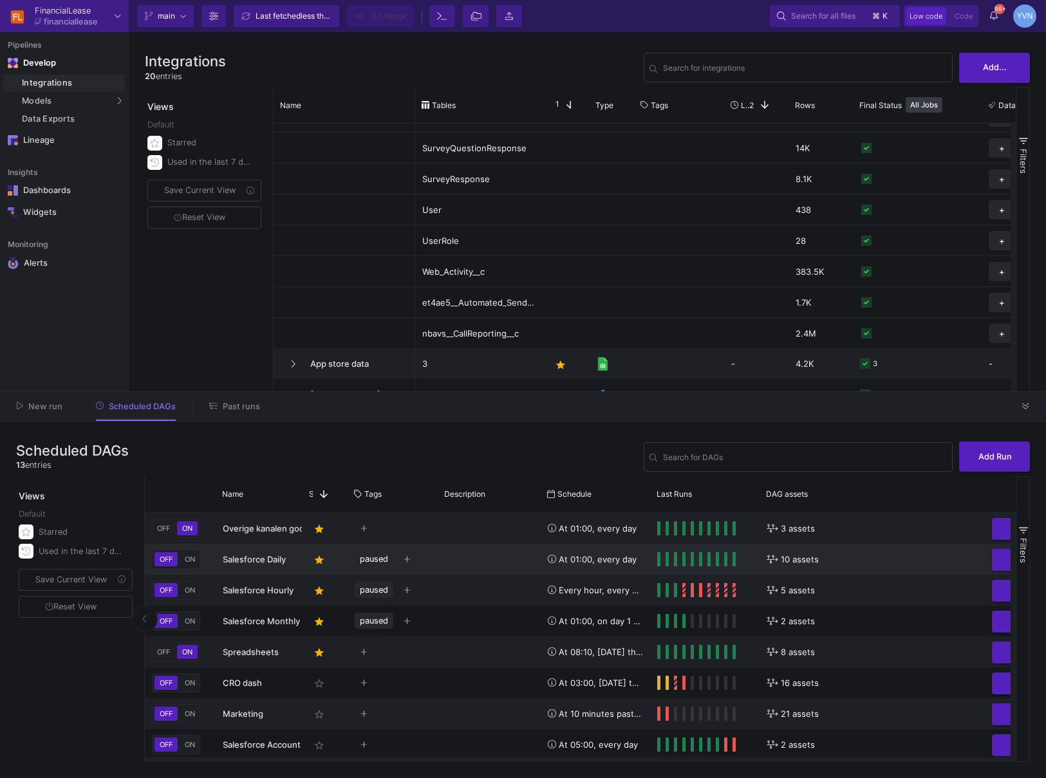
click at [790, 559] on span "10 assets" at bounding box center [800, 560] width 38 height 30
click at [187, 558] on span "ON" at bounding box center [189, 559] width 15 height 9
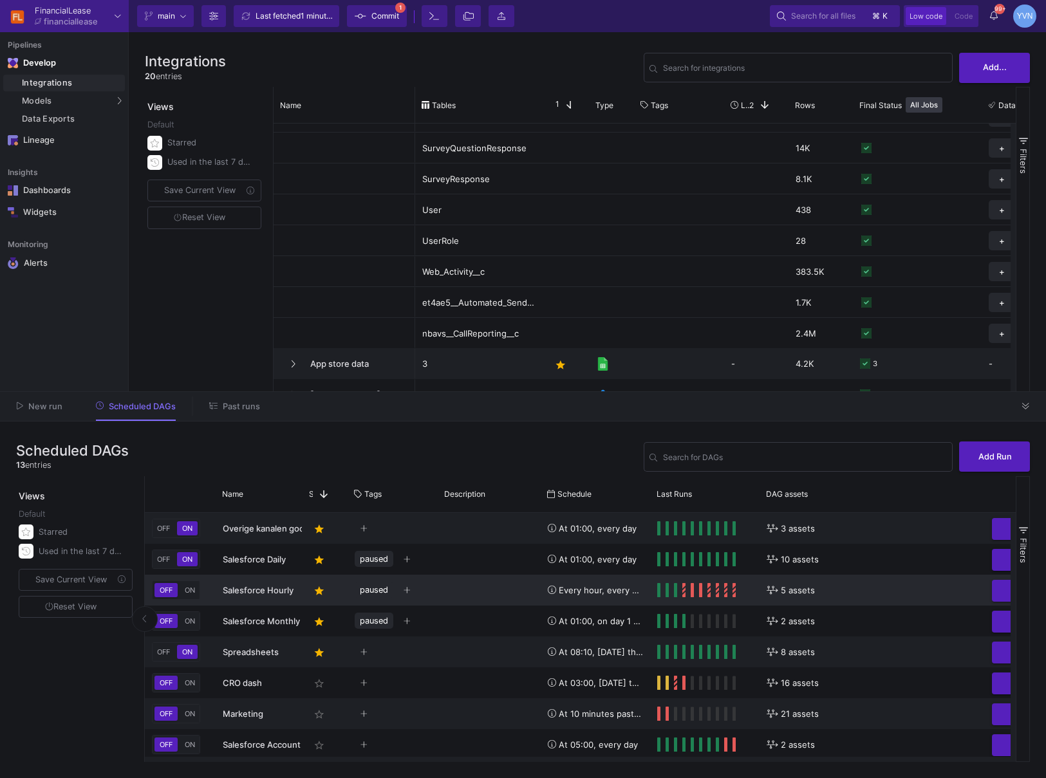
click at [188, 589] on span "ON" at bounding box center [189, 590] width 15 height 9
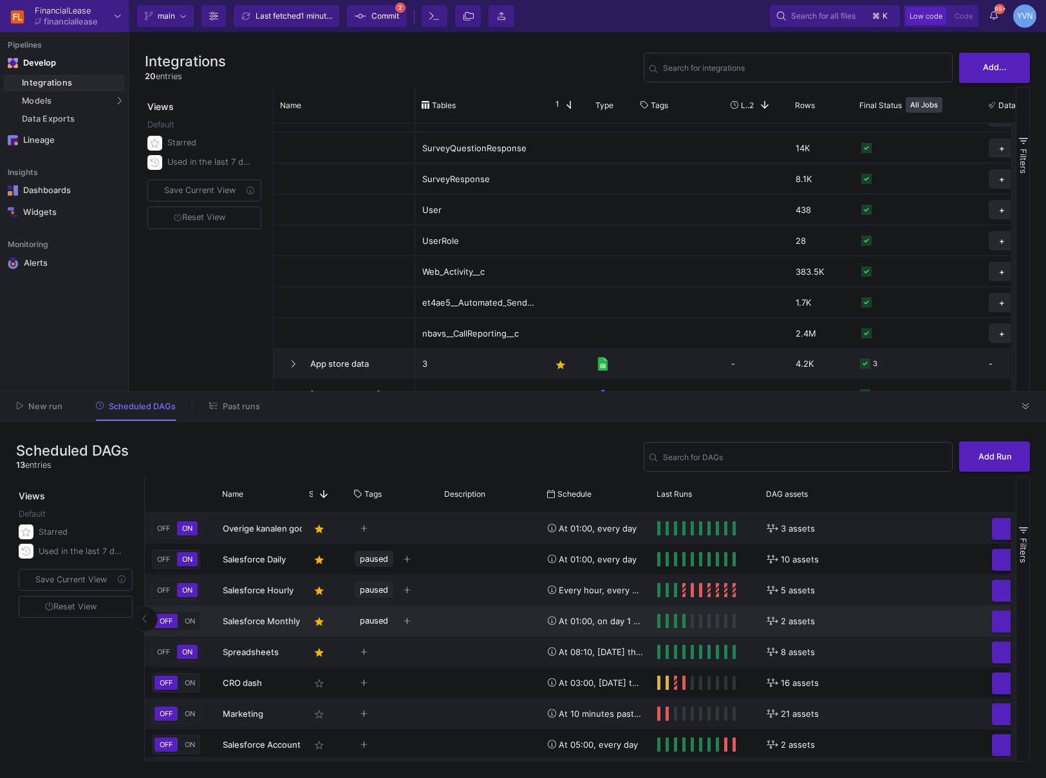
click at [189, 626] on button "ON" at bounding box center [189, 621] width 15 height 14
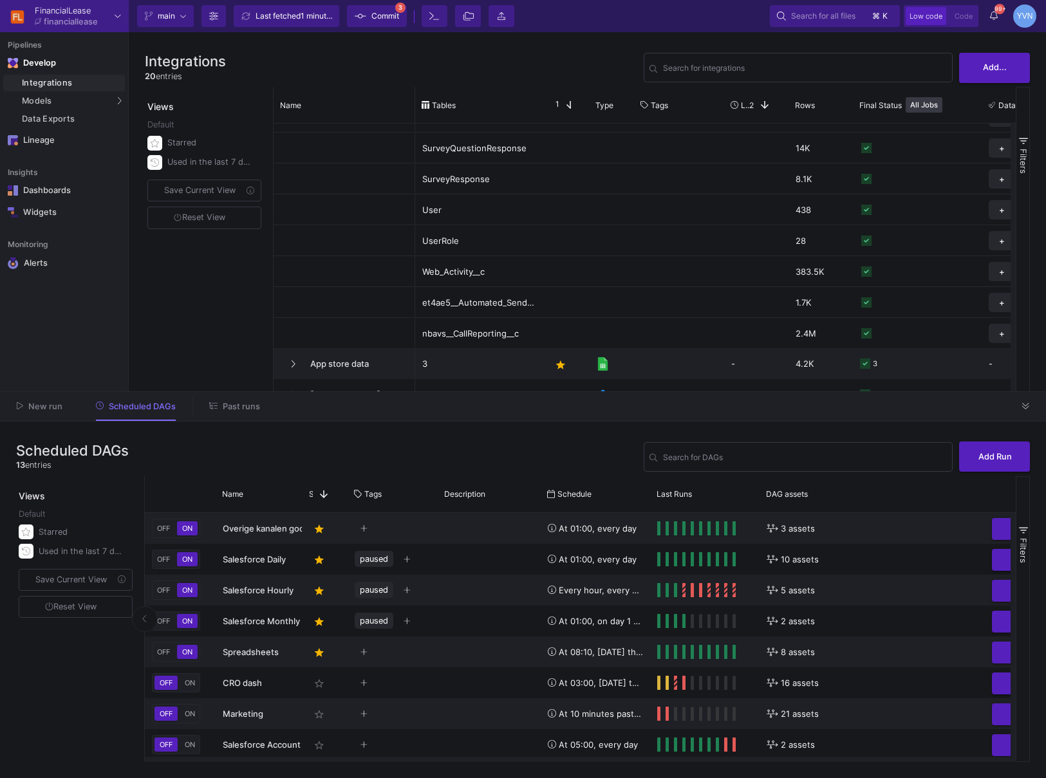
click at [400, 19] on button "Commit 3" at bounding box center [377, 16] width 60 height 22
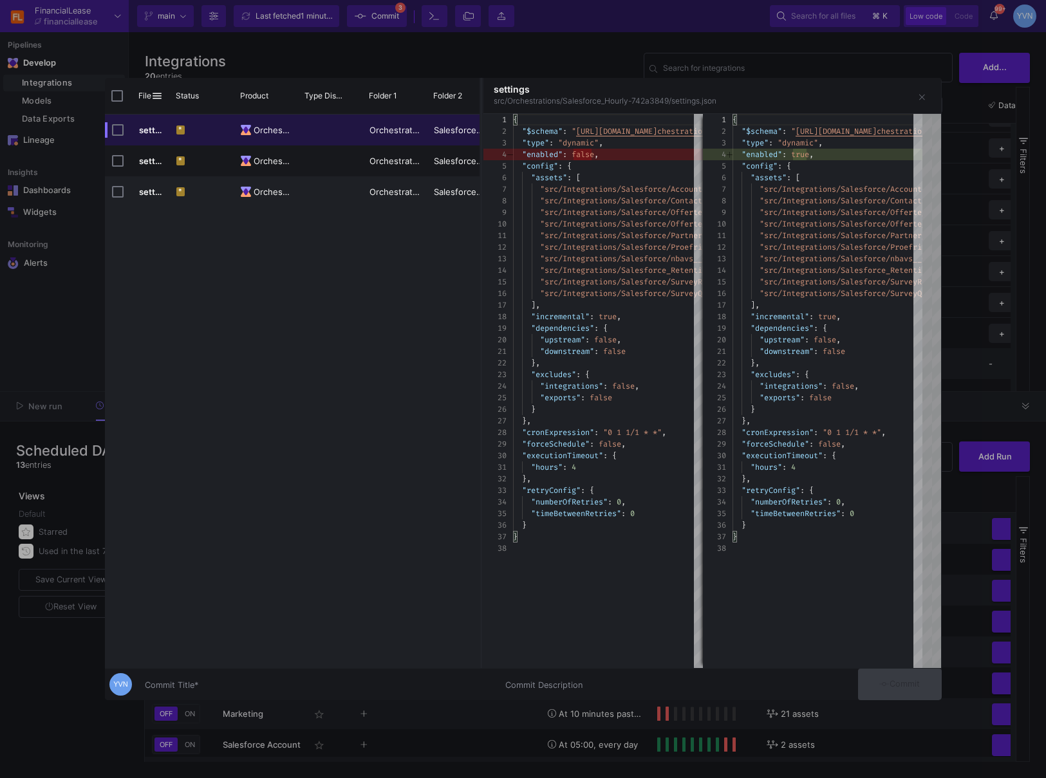
click at [337, 678] on div "Commit Title *" at bounding box center [317, 682] width 345 height 24
type input "all salesforce incremental loads again in production"
click at [904, 685] on span "Commit" at bounding box center [899, 684] width 41 height 10
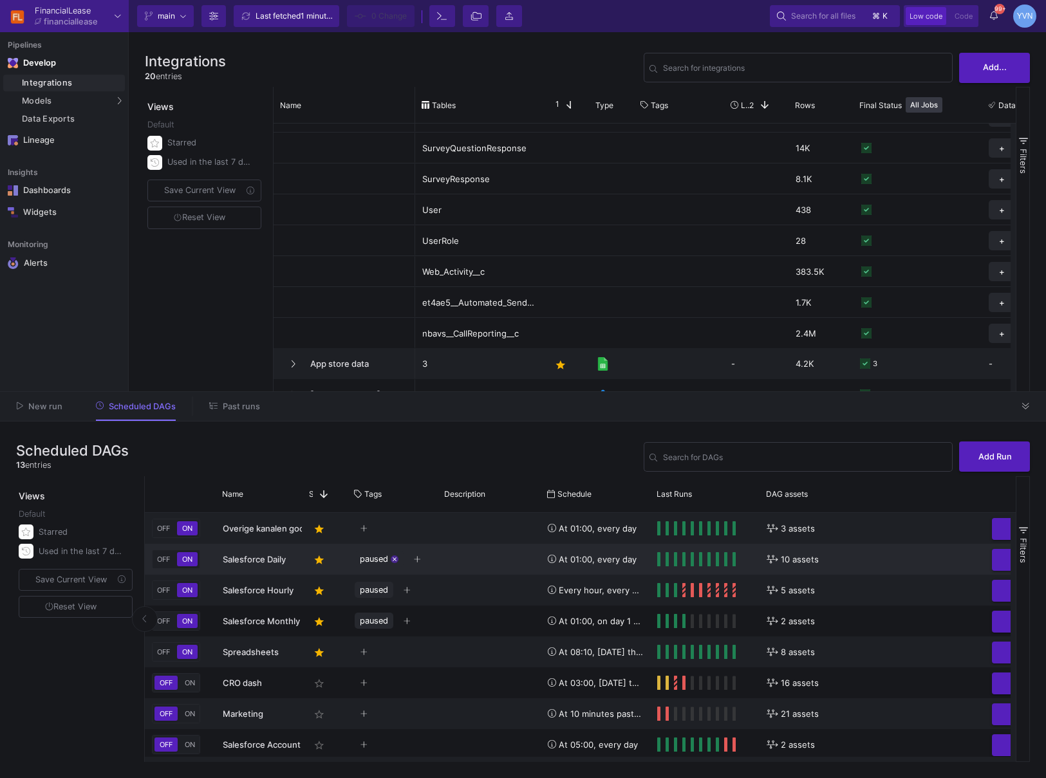
click at [395, 557] on mat-icon "close" at bounding box center [394, 559] width 6 height 6
click at [398, 592] on div "paused close" at bounding box center [379, 590] width 49 height 16
click at [393, 593] on div "paused close" at bounding box center [379, 590] width 49 height 16
click at [395, 589] on mat-icon "close" at bounding box center [394, 590] width 6 height 6
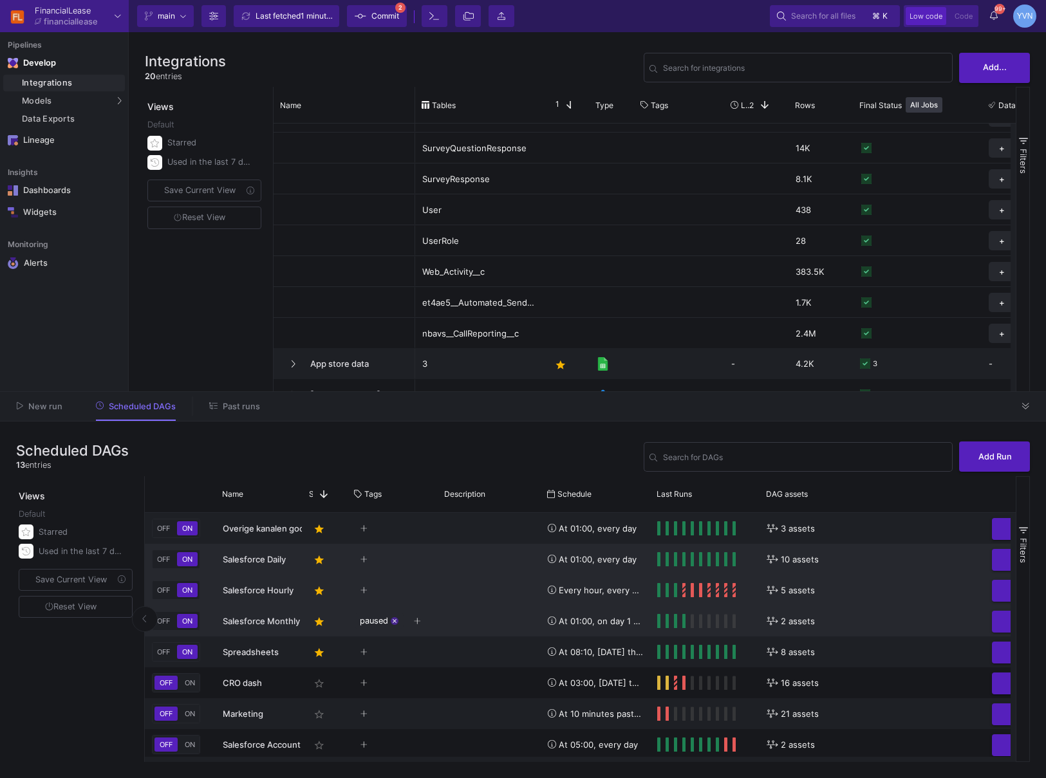
click at [396, 620] on mat-icon "close" at bounding box center [394, 621] width 6 height 6
click at [402, 14] on button "Commit 3" at bounding box center [377, 16] width 60 height 22
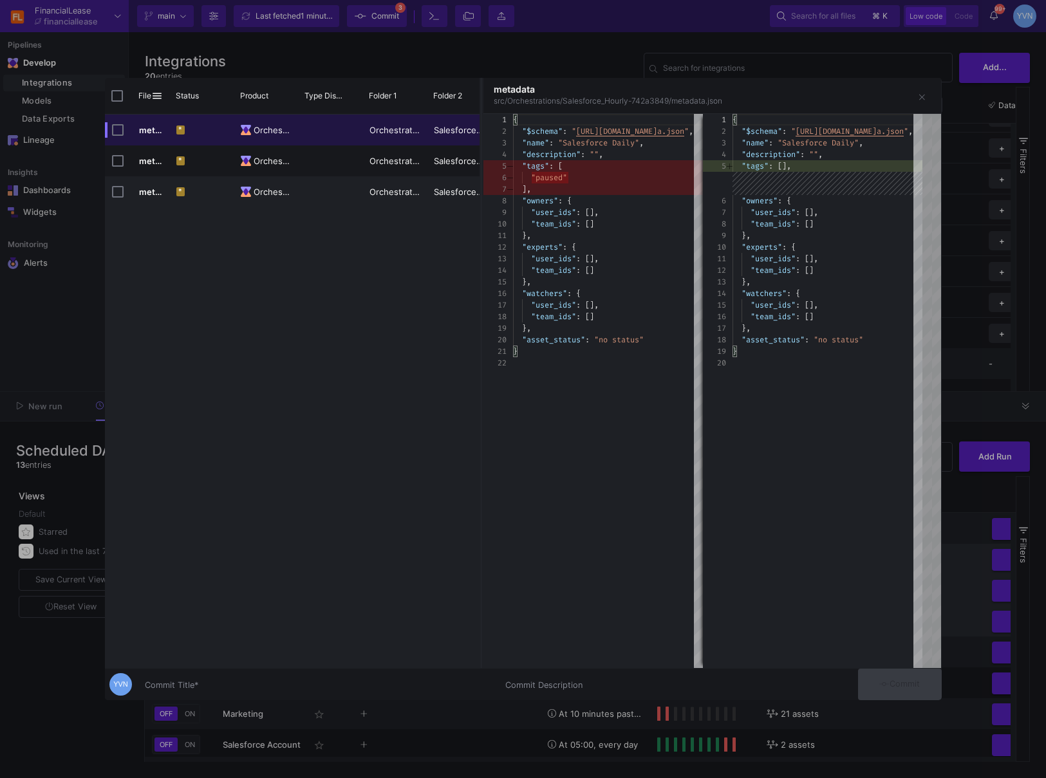
click at [206, 687] on input "Commit Title *" at bounding box center [317, 685] width 345 height 10
type input "unable 'paused' tag"
click at [919, 684] on span "Commit" at bounding box center [899, 684] width 41 height 10
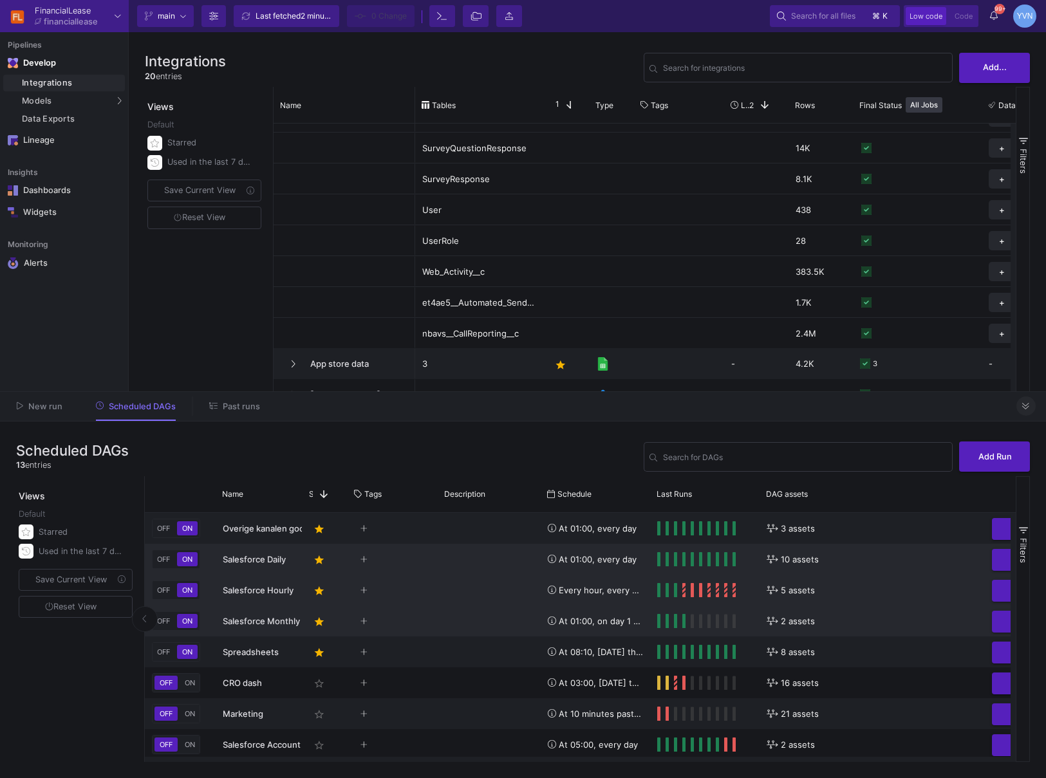
click at [1027, 409] on icon at bounding box center [1025, 406] width 7 height 8
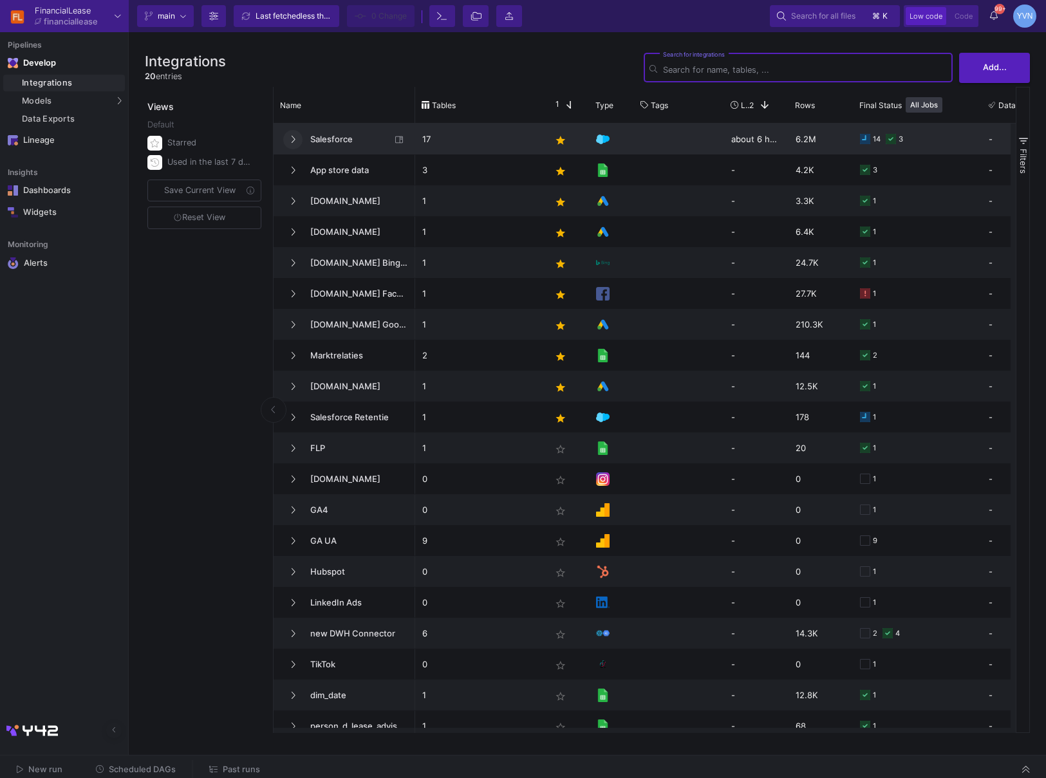
click at [295, 138] on icon at bounding box center [292, 139] width 5 height 8
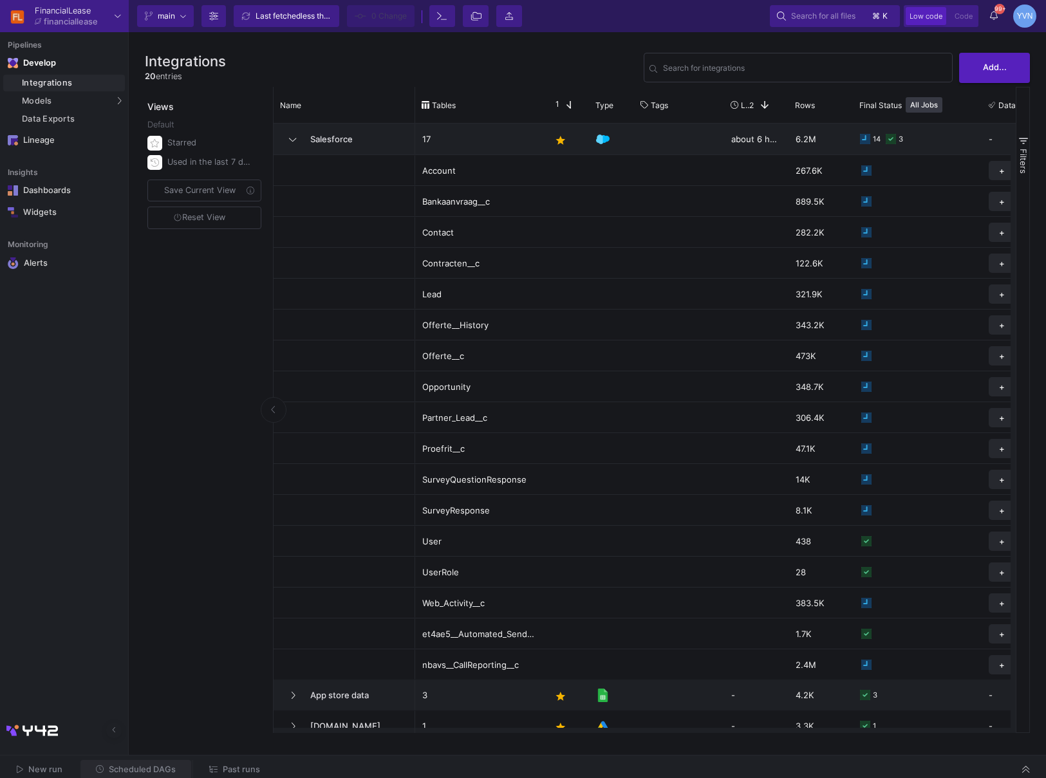
click at [165, 774] on span "Scheduled DAGs" at bounding box center [142, 770] width 67 height 10
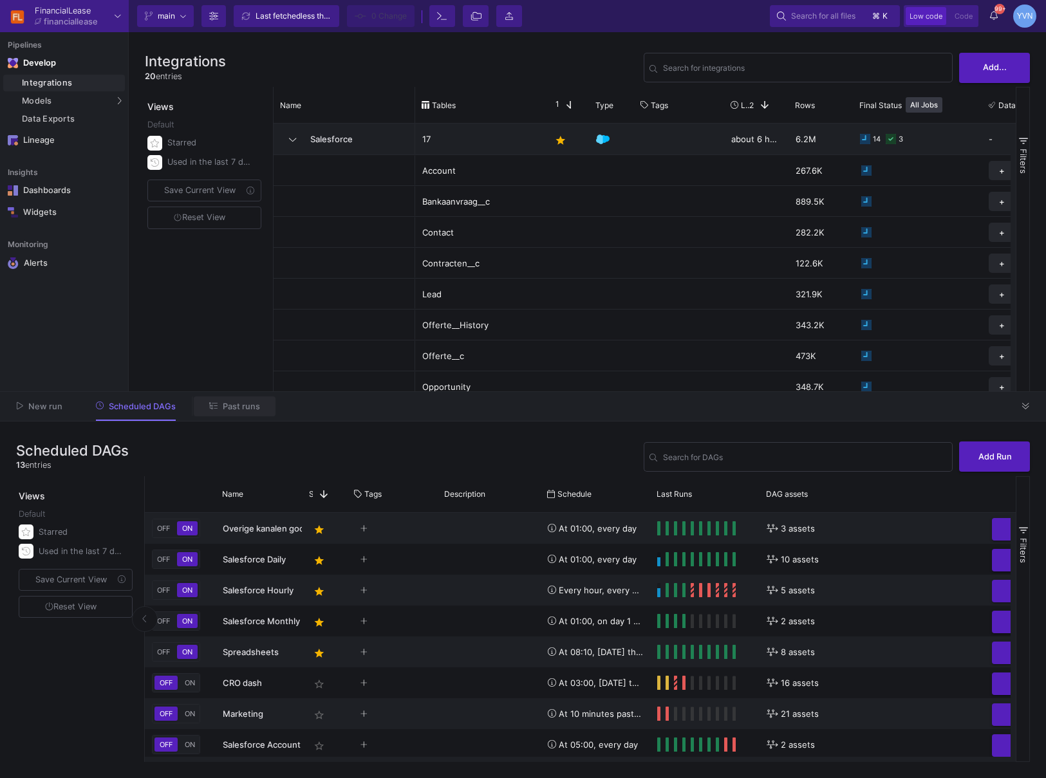
click at [241, 411] on span "Past runs" at bounding box center [241, 407] width 37 height 10
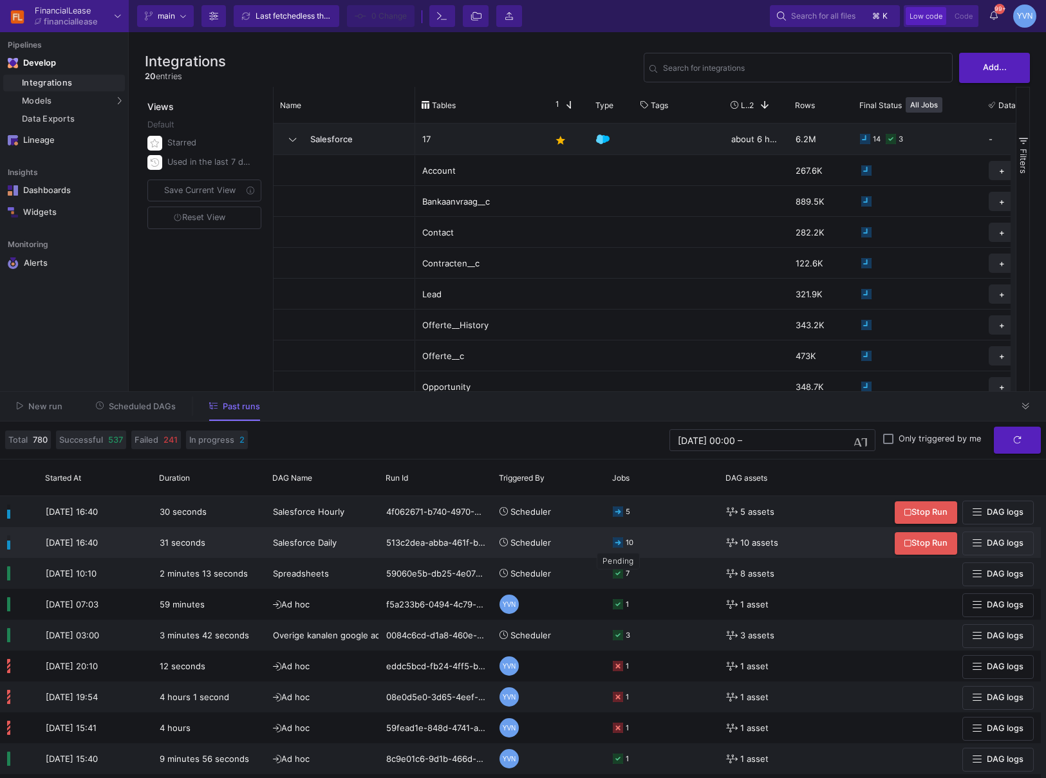
click at [616, 543] on icon at bounding box center [618, 542] width 10 height 10
click at [776, 539] on span "10 assets" at bounding box center [759, 543] width 38 height 30
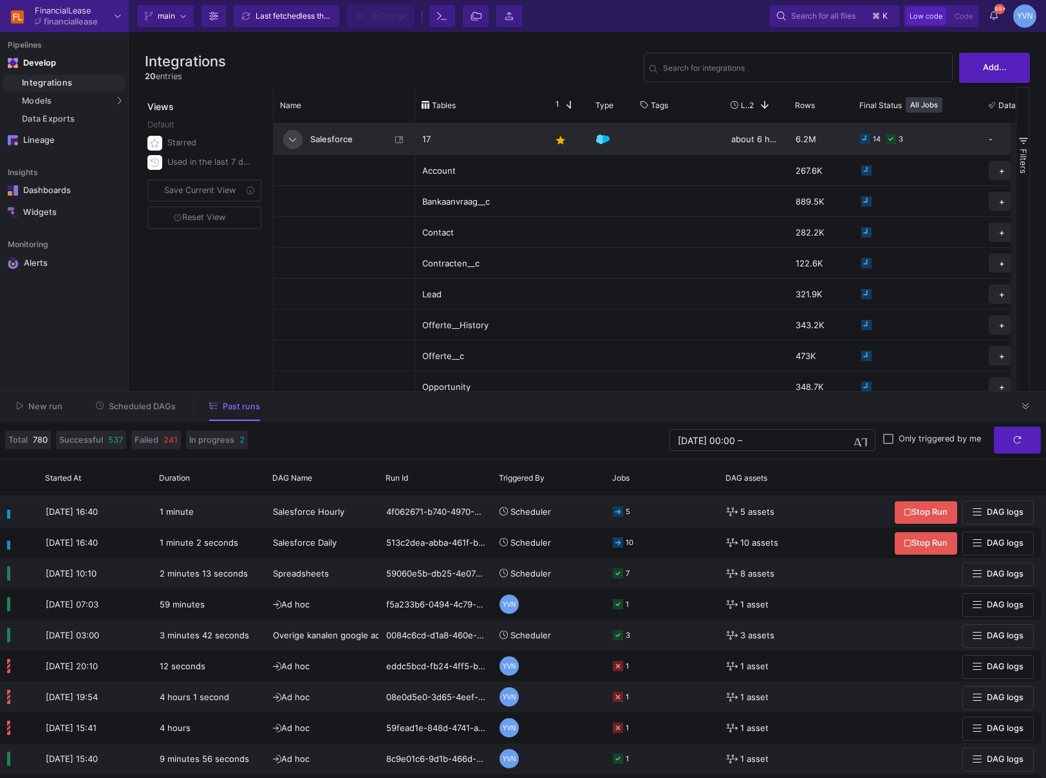
click at [291, 140] on icon at bounding box center [292, 140] width 7 height 4
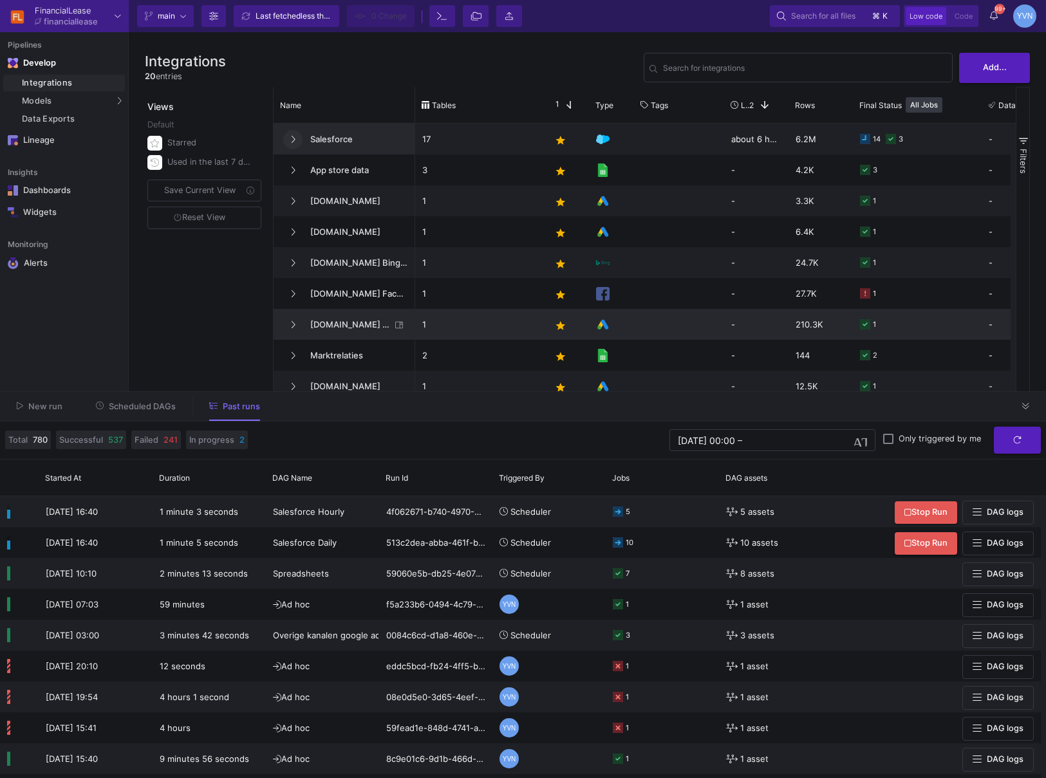
scroll to position [14, 0]
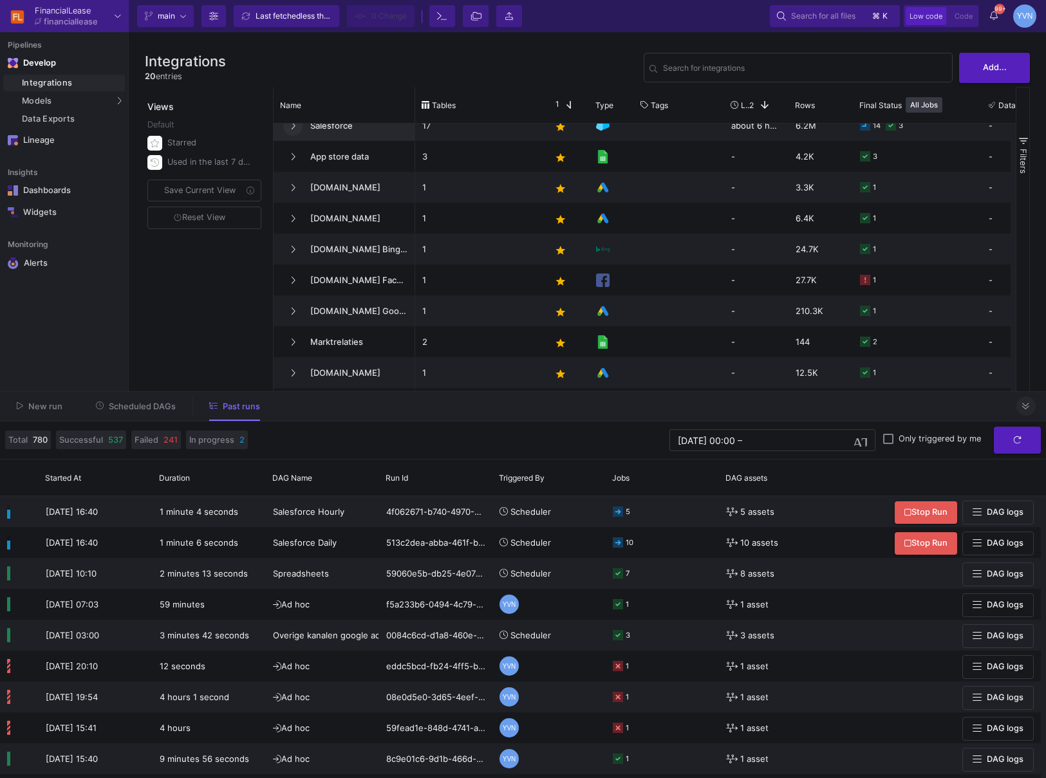
click at [1027, 411] on fa-icon at bounding box center [1025, 407] width 7 height 10
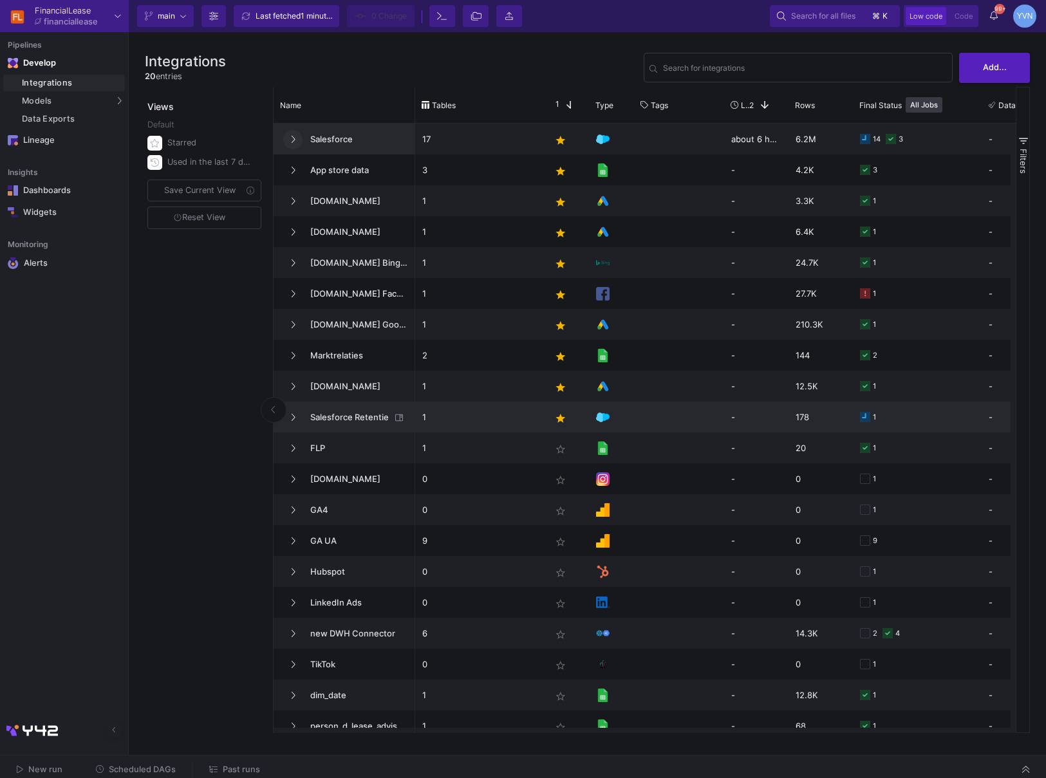
click at [352, 416] on span "Salesforce Retentie" at bounding box center [347, 417] width 88 height 30
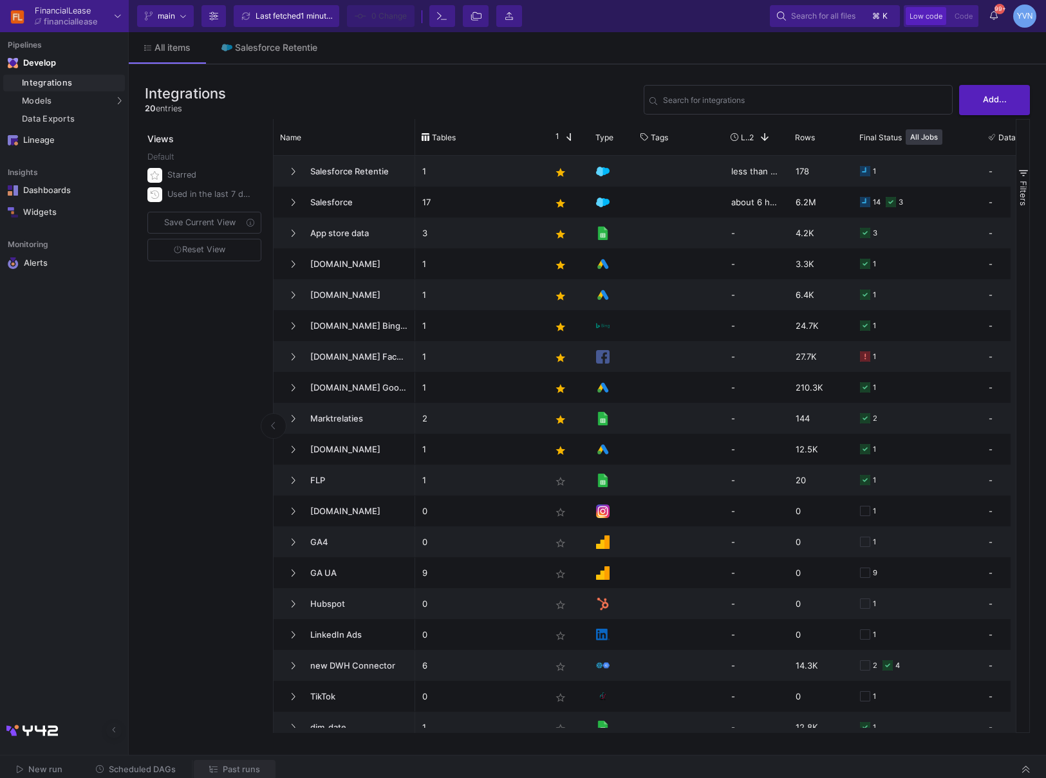
click at [241, 769] on span "Past runs" at bounding box center [241, 770] width 37 height 10
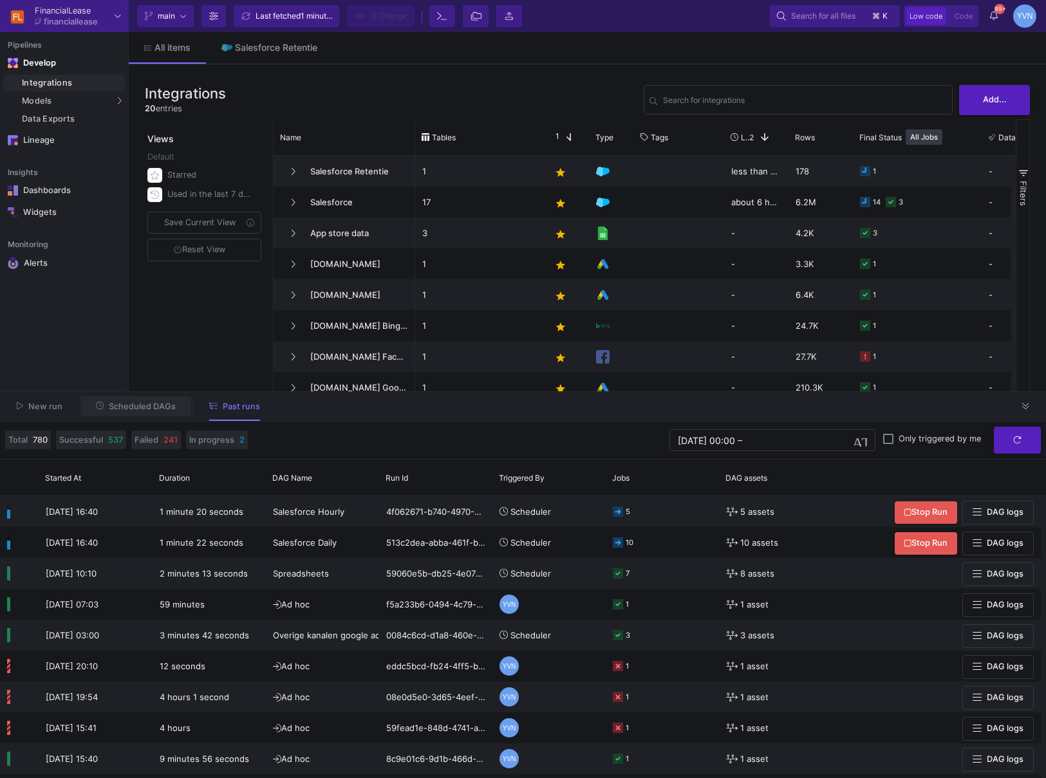
click at [123, 415] on button "Scheduled DAGs" at bounding box center [135, 406] width 111 height 20
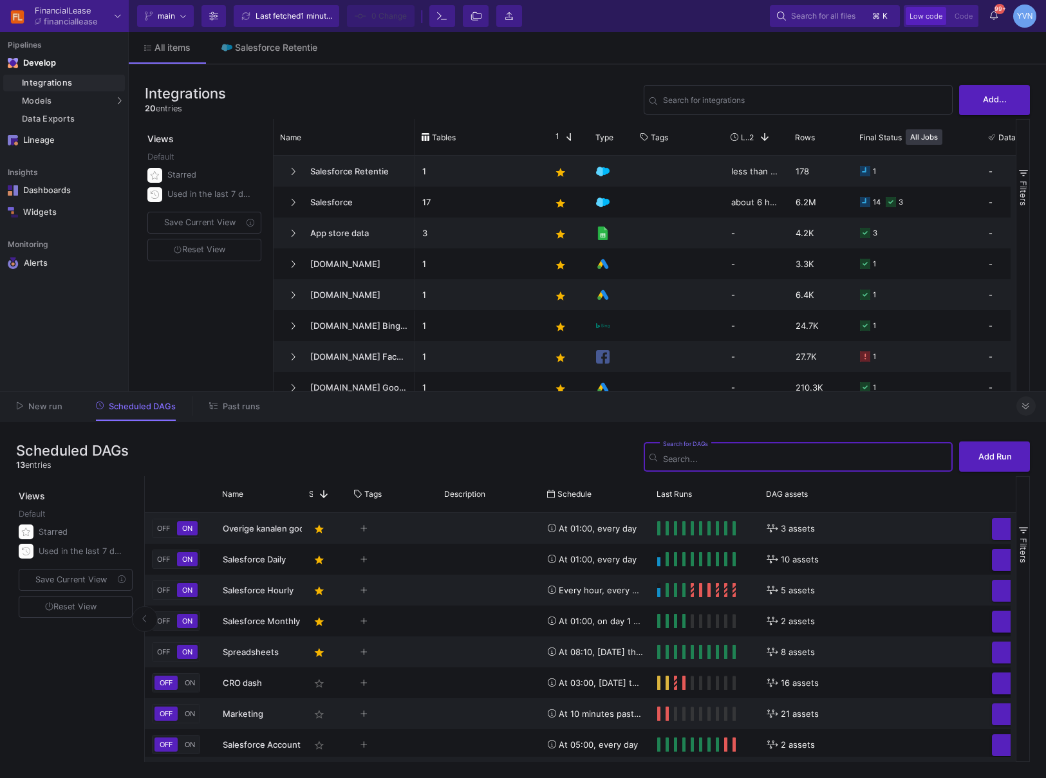
click at [1021, 407] on button at bounding box center [1025, 405] width 19 height 19
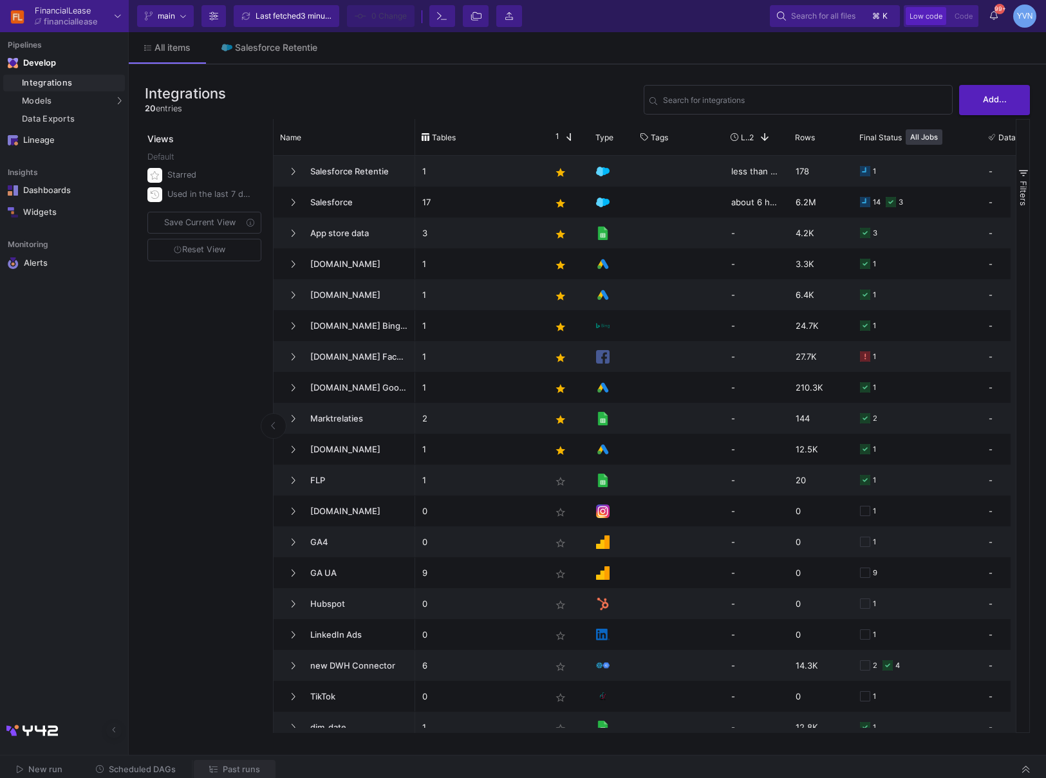
click at [237, 767] on span "Past runs" at bounding box center [241, 770] width 37 height 10
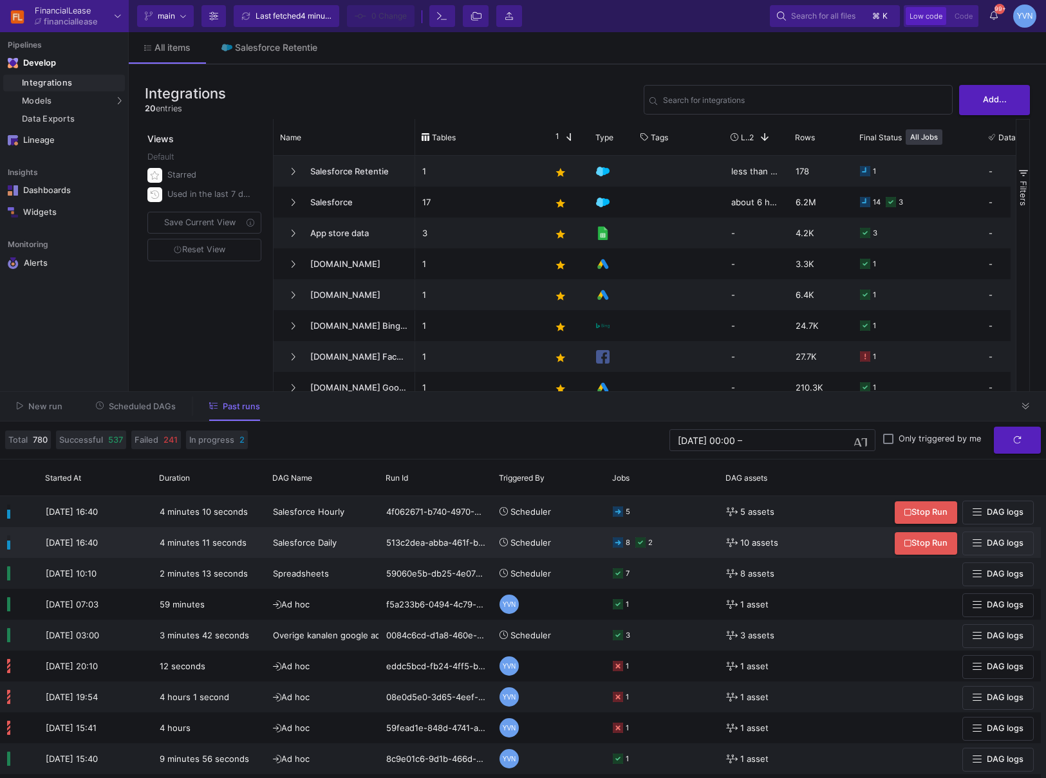
click at [640, 546] on icon at bounding box center [640, 542] width 10 height 10
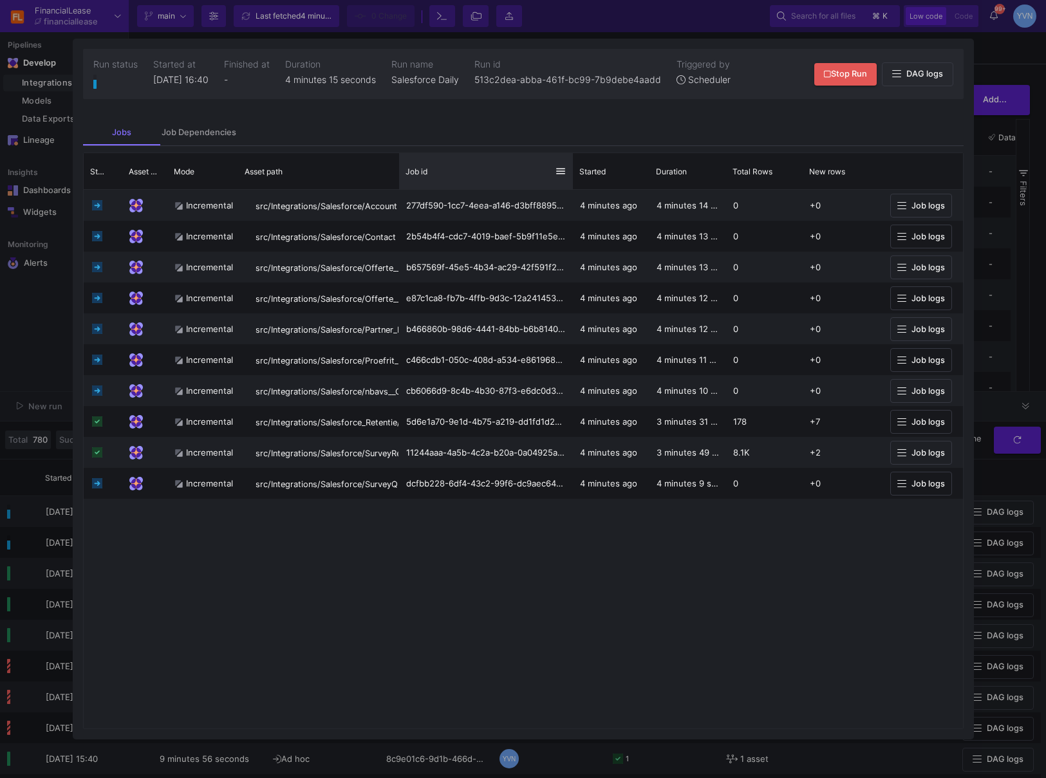
click at [399, 181] on div "Job id" at bounding box center [486, 171] width 174 height 36
drag, startPoint x: 396, startPoint y: 183, endPoint x: 554, endPoint y: 187, distance: 157.7
click at [402, 185] on div at bounding box center [398, 171] width 5 height 36
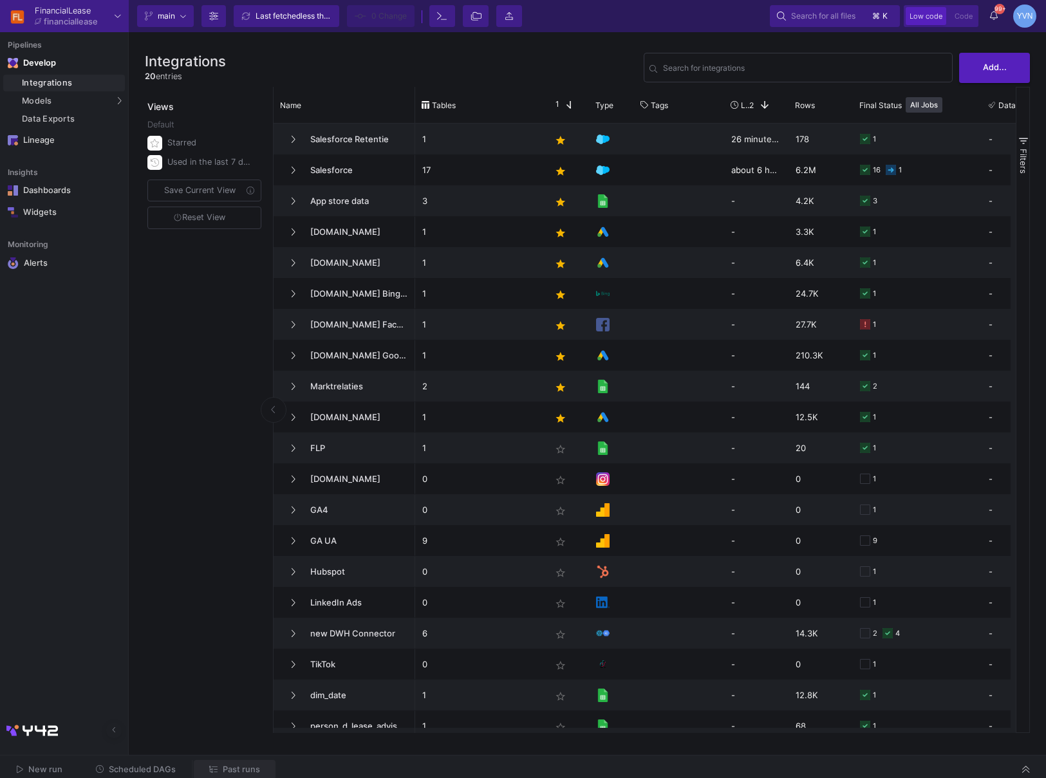
click at [255, 774] on button "Past runs" at bounding box center [235, 770] width 82 height 20
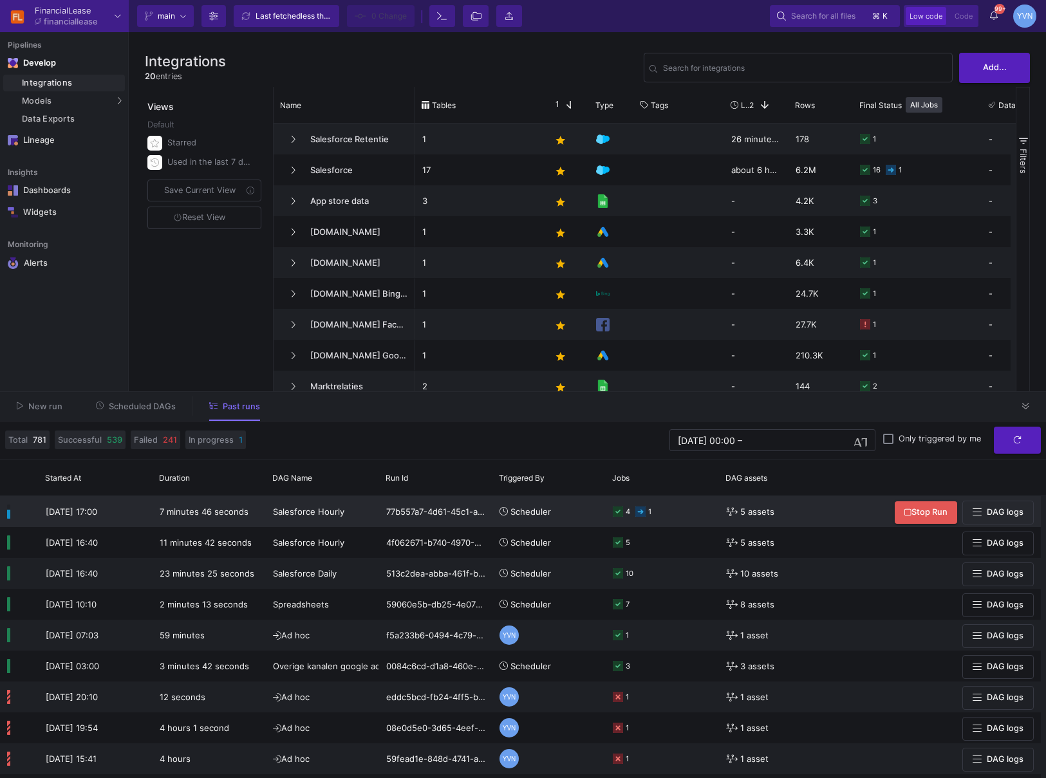
click at [637, 512] on icon at bounding box center [640, 512] width 10 height 10
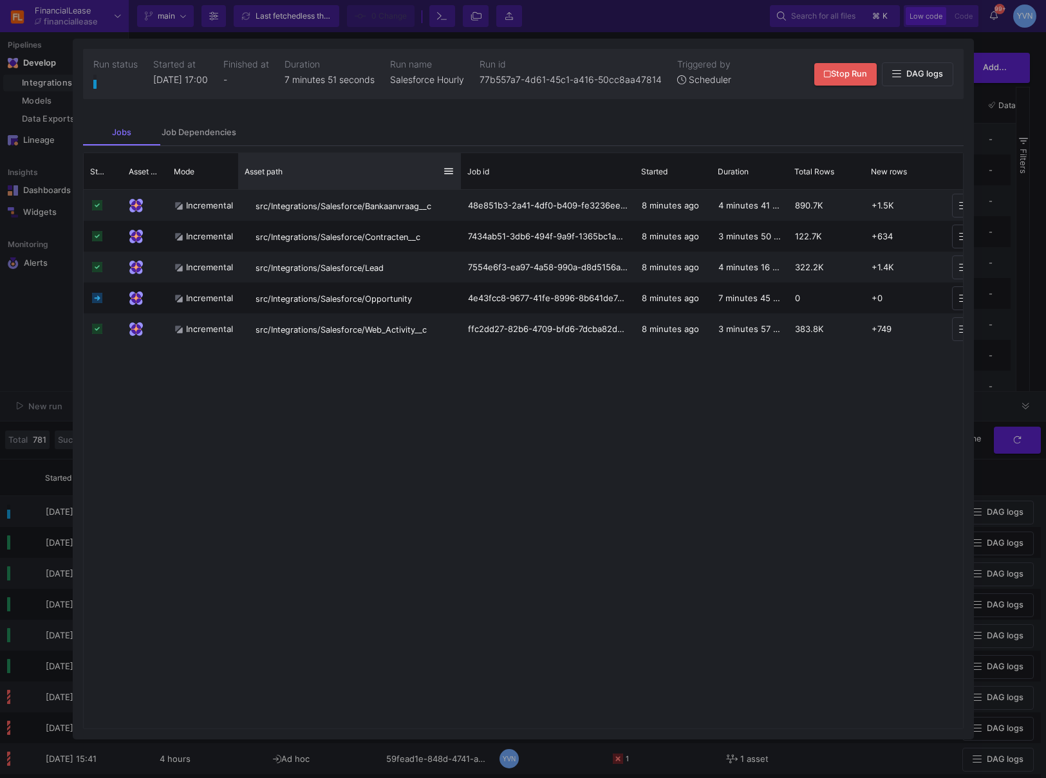
drag, startPoint x: 396, startPoint y: 179, endPoint x: 473, endPoint y: 181, distance: 77.3
click at [463, 181] on div at bounding box center [460, 171] width 5 height 36
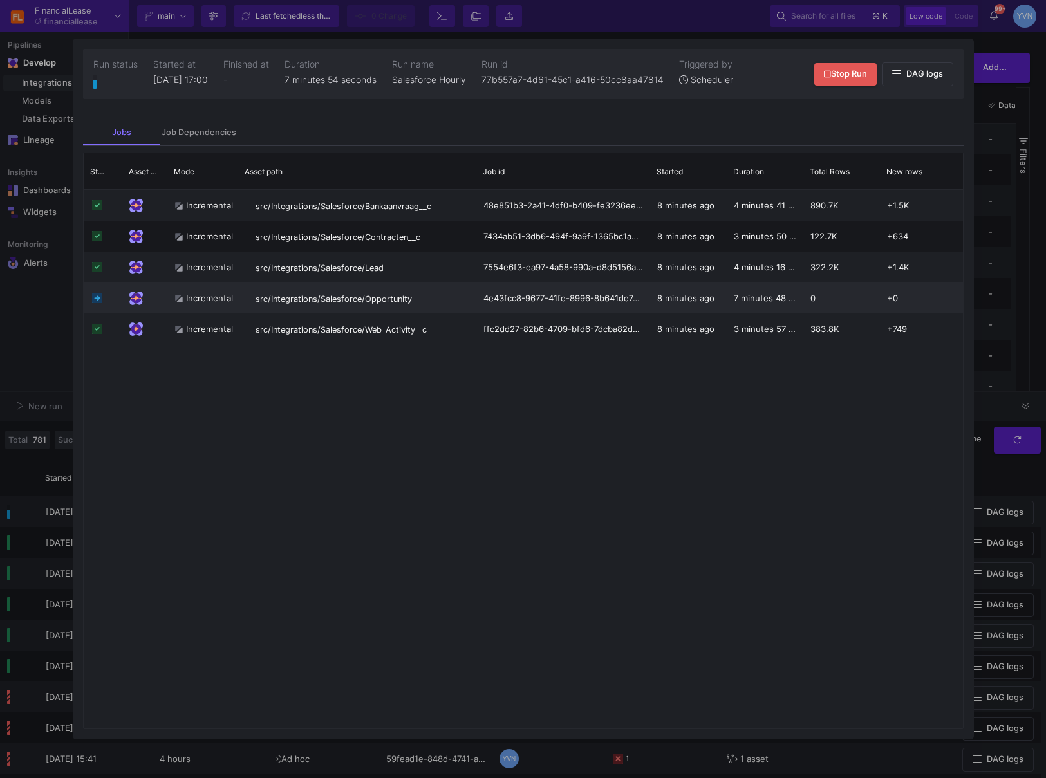
click at [369, 288] on div "src/Integrations/Salesforce/Opportunity" at bounding box center [357, 298] width 238 height 31
click at [379, 303] on span "src/Integrations/Salesforce/Opportunity" at bounding box center [334, 299] width 156 height 10
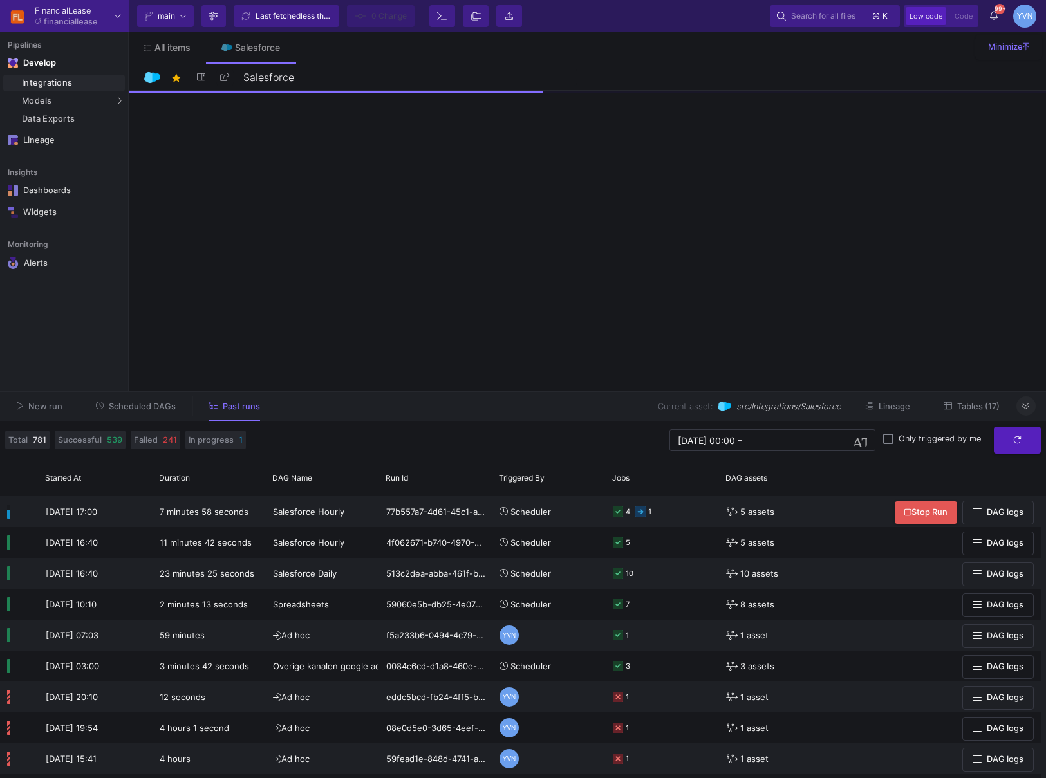
click at [1023, 410] on icon at bounding box center [1025, 406] width 7 height 8
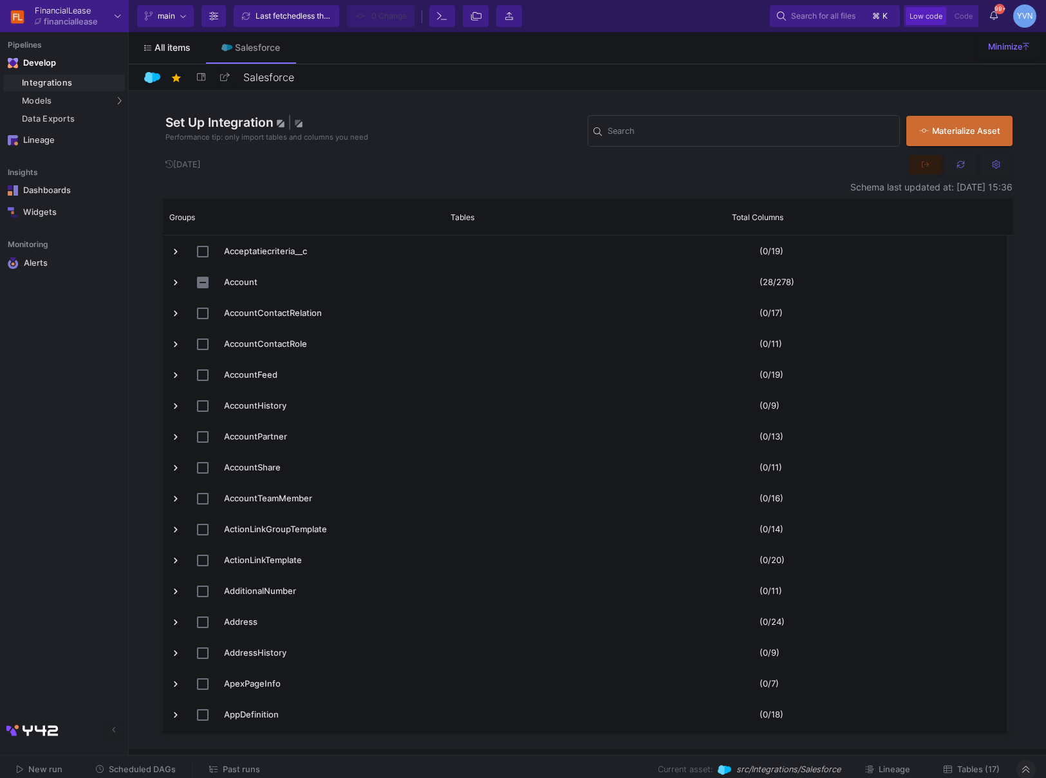
click at [174, 53] on link "All items" at bounding box center [167, 47] width 77 height 31
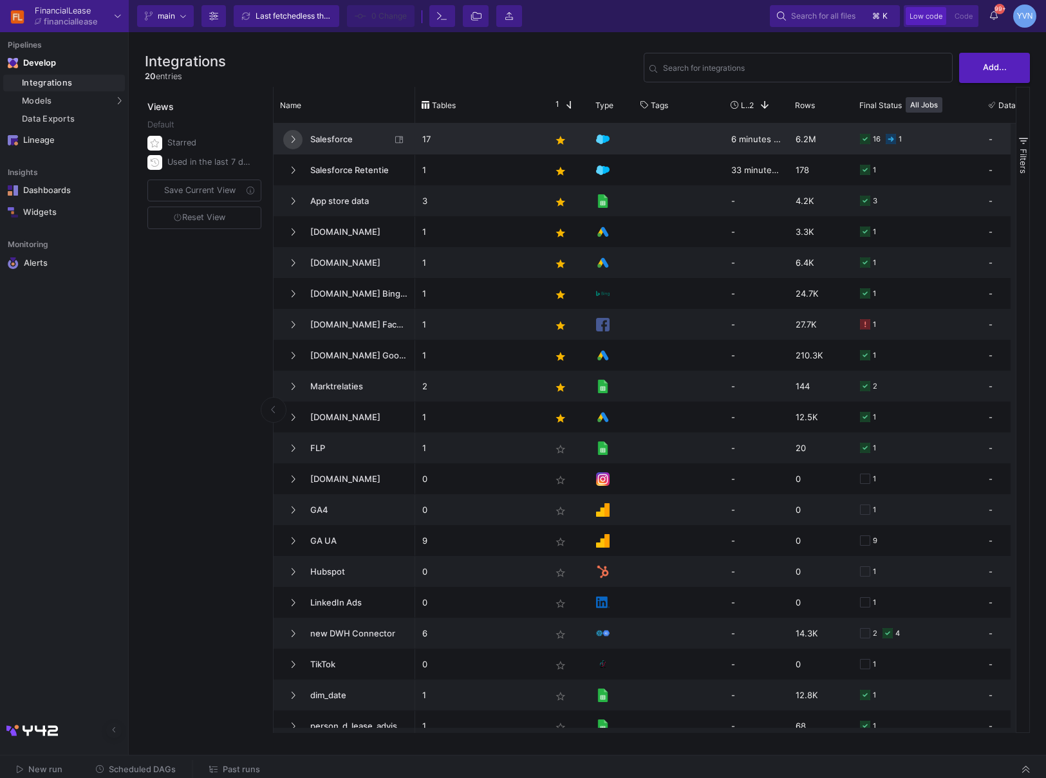
click at [299, 140] on button at bounding box center [292, 139] width 19 height 19
